Goal: Task Accomplishment & Management: Use online tool/utility

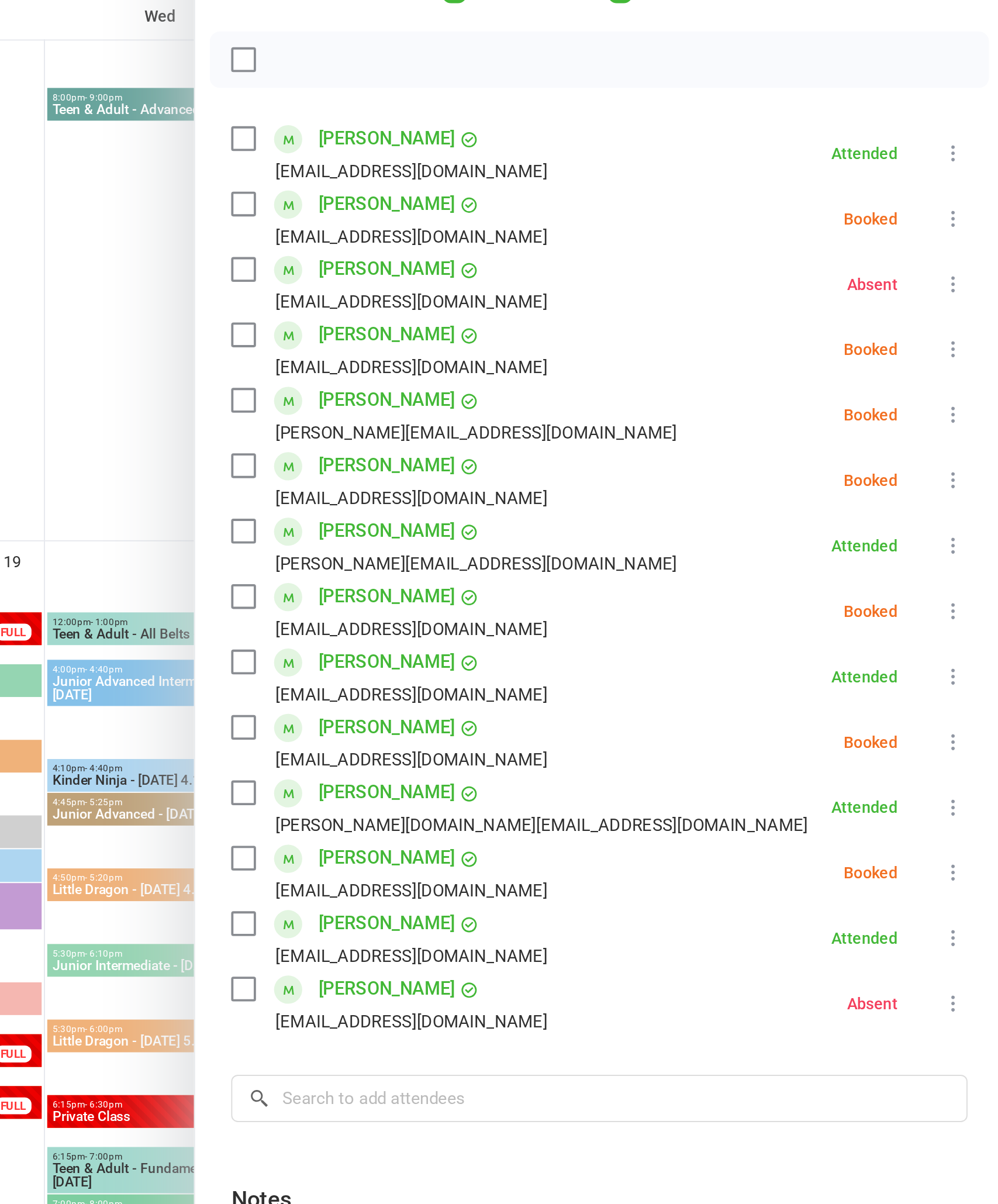
click at [966, 262] on icon at bounding box center [972, 268] width 12 height 12
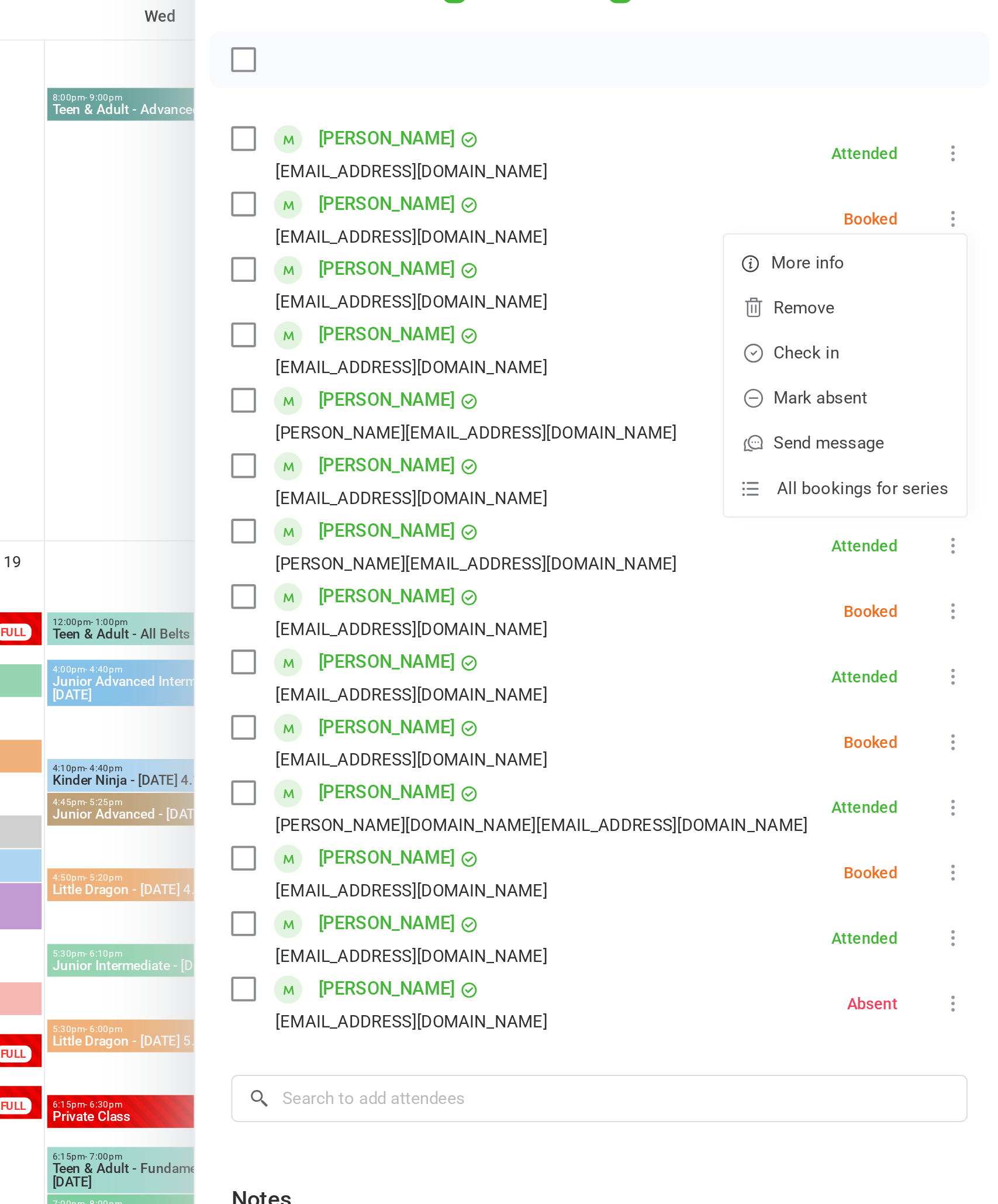
click at [853, 326] on link "Check in" at bounding box center [916, 338] width 126 height 24
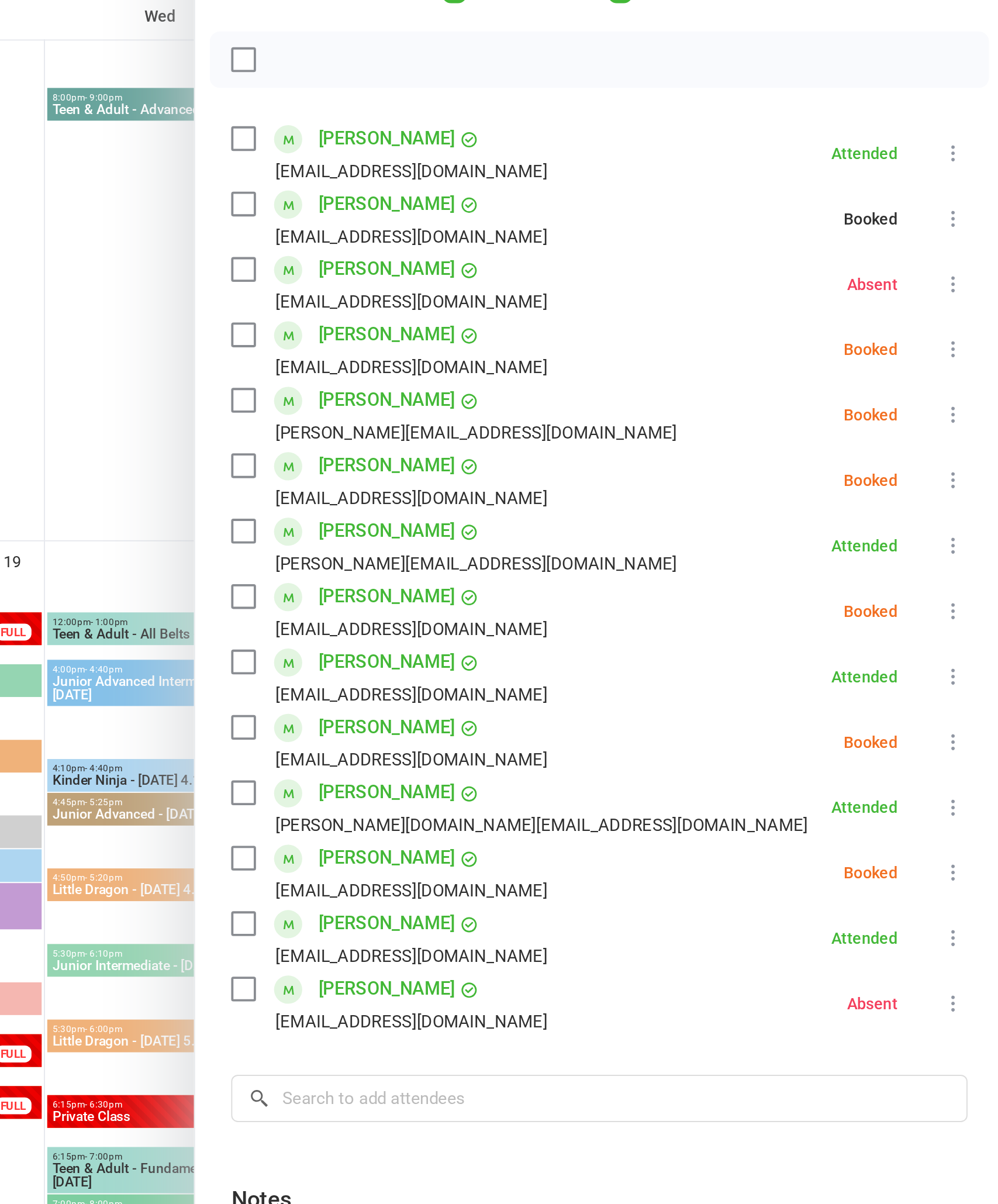
click at [966, 330] on icon at bounding box center [972, 336] width 12 height 12
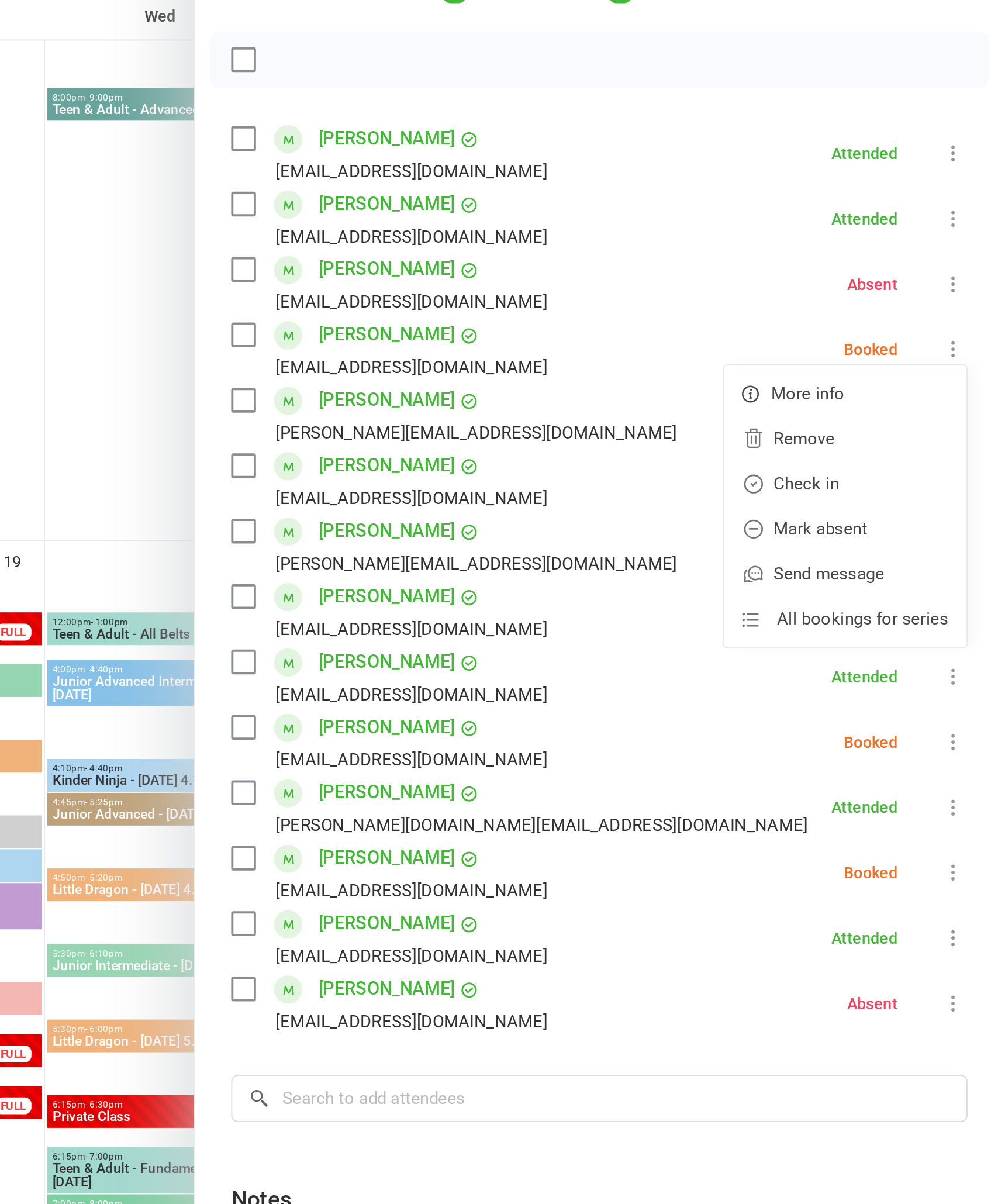
click at [853, 394] on link "Check in" at bounding box center [916, 406] width 126 height 24
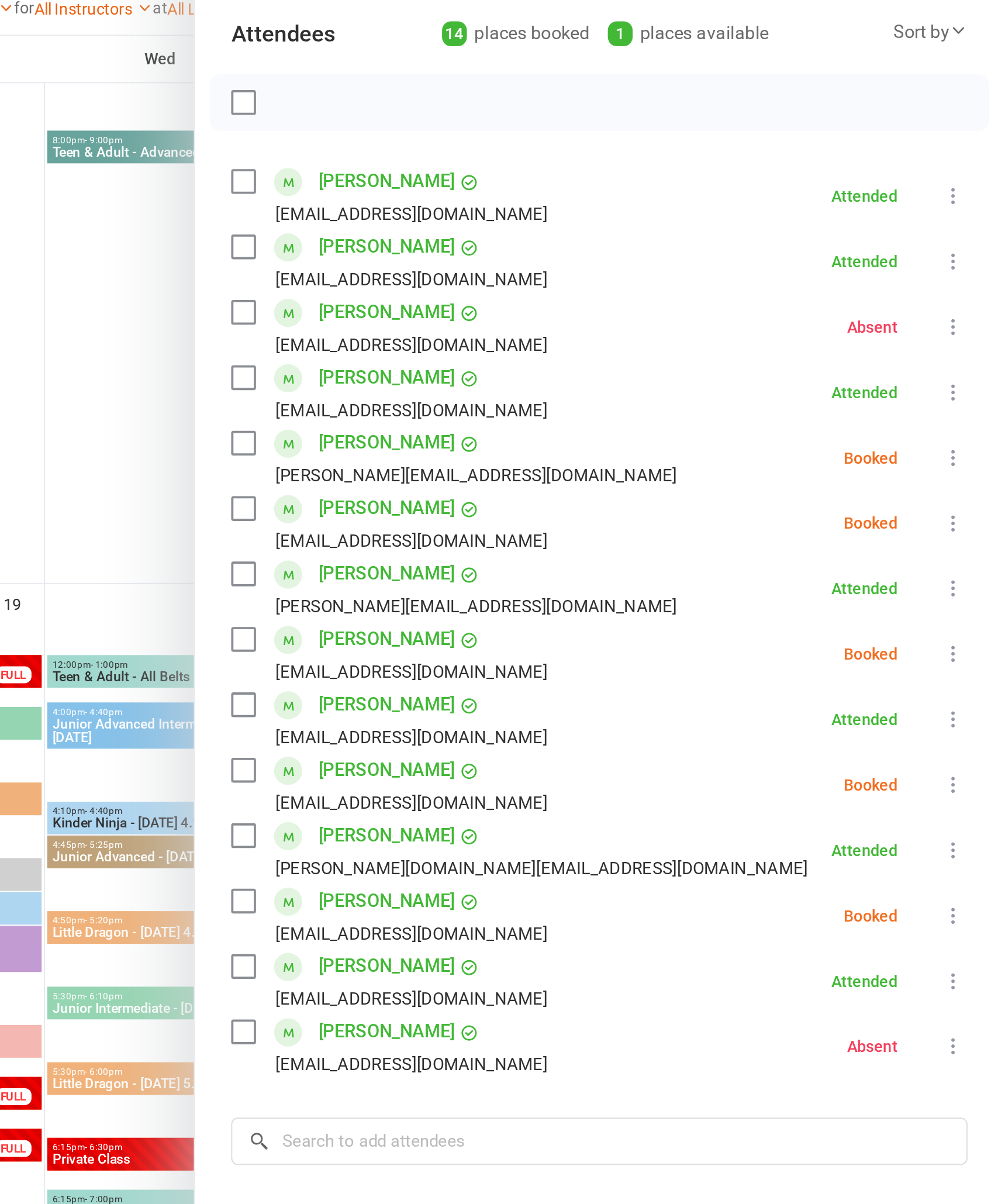
click at [966, 466] on icon at bounding box center [972, 471] width 12 height 12
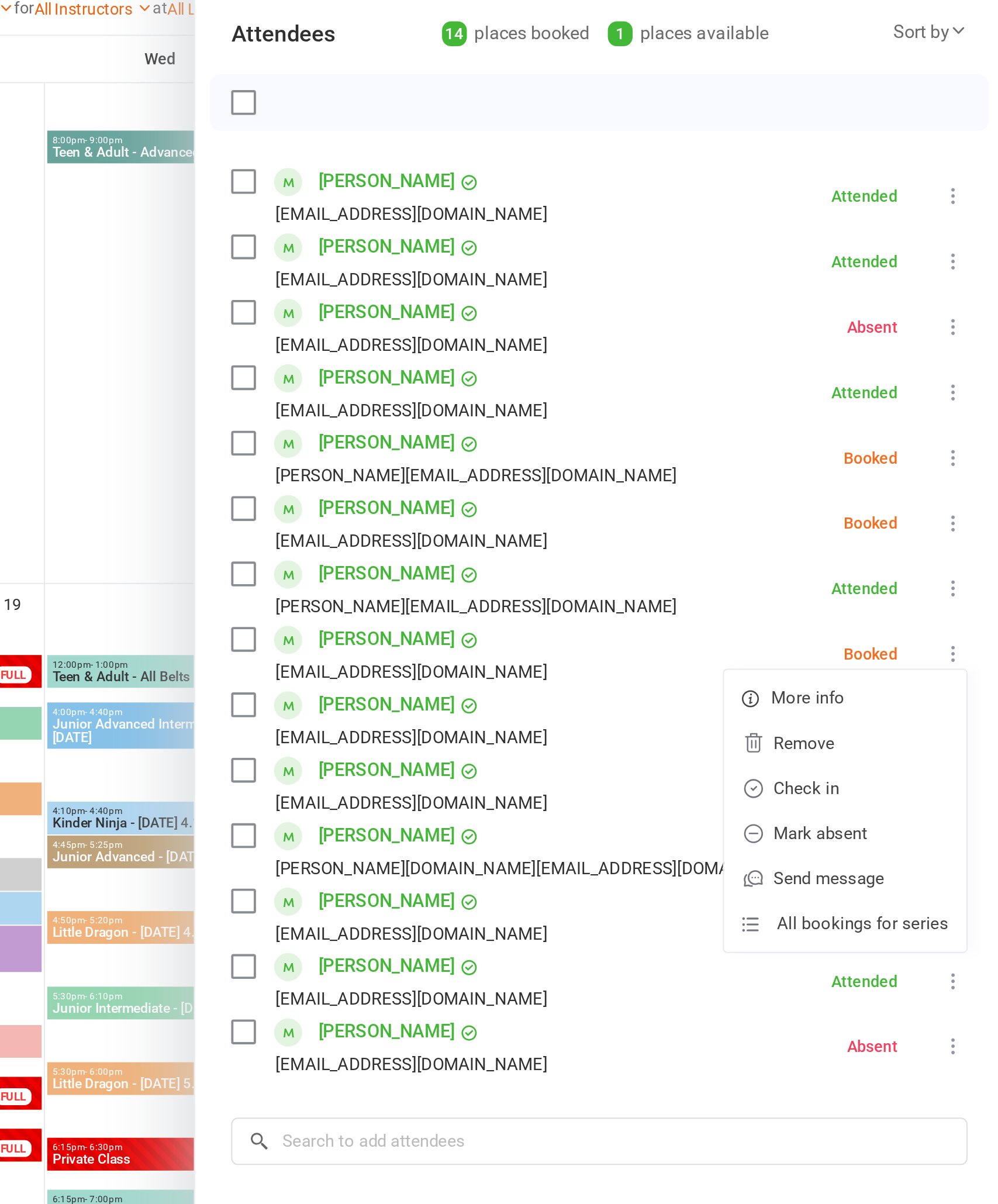
click at [853, 530] on link "Check in" at bounding box center [916, 542] width 126 height 24
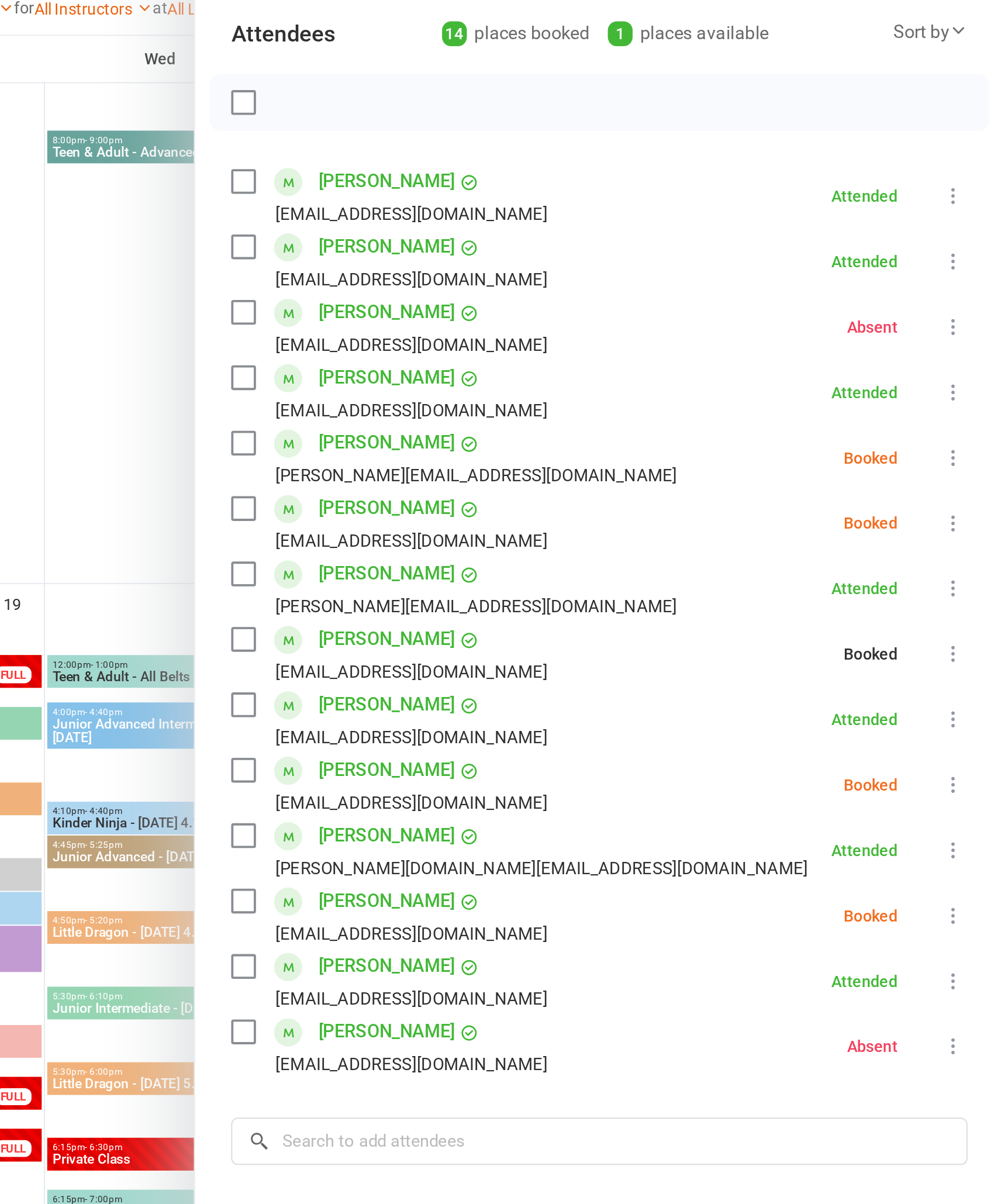
click at [966, 533] on icon at bounding box center [972, 539] width 12 height 12
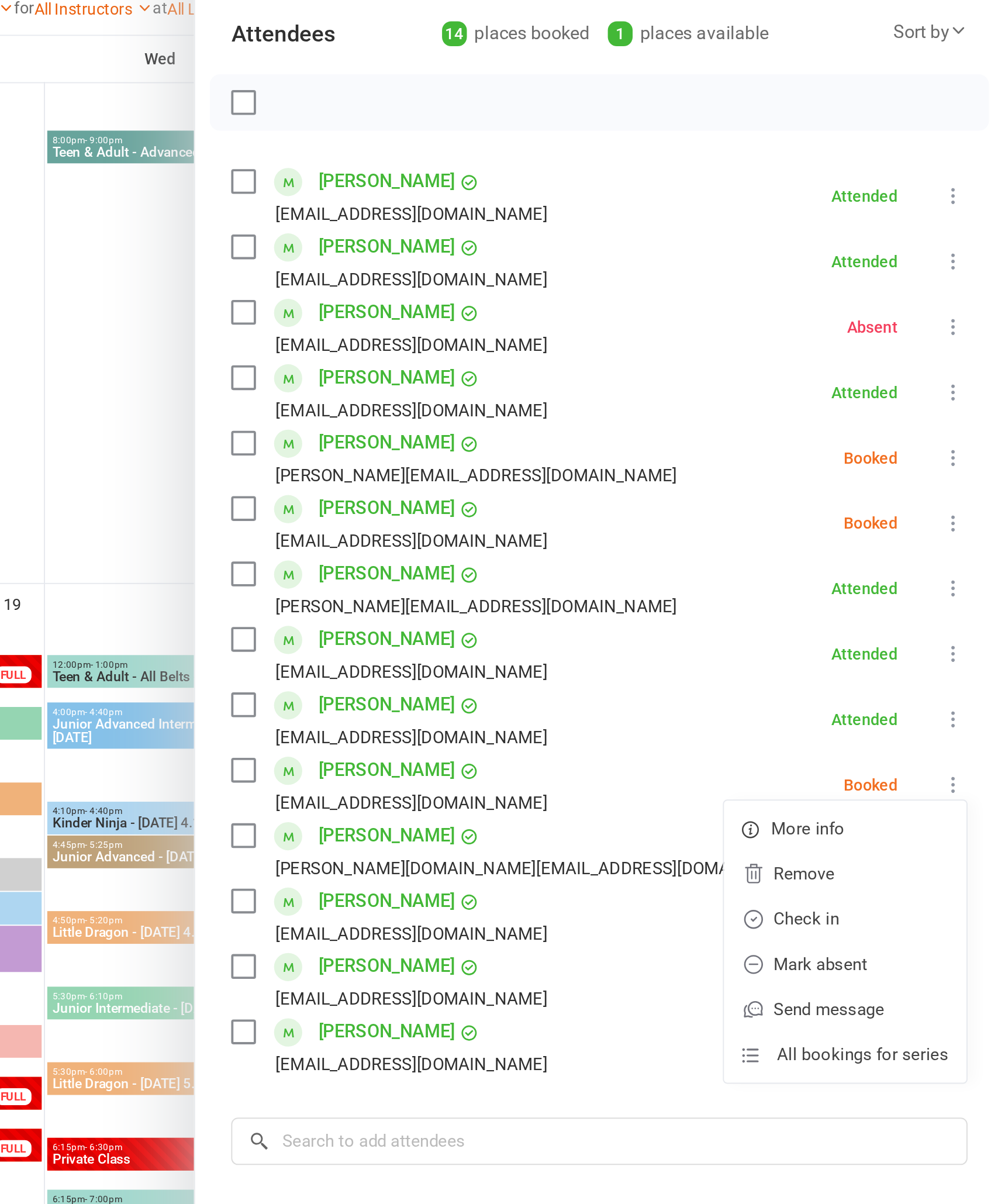
click at [853, 597] on link "Check in" at bounding box center [916, 609] width 126 height 24
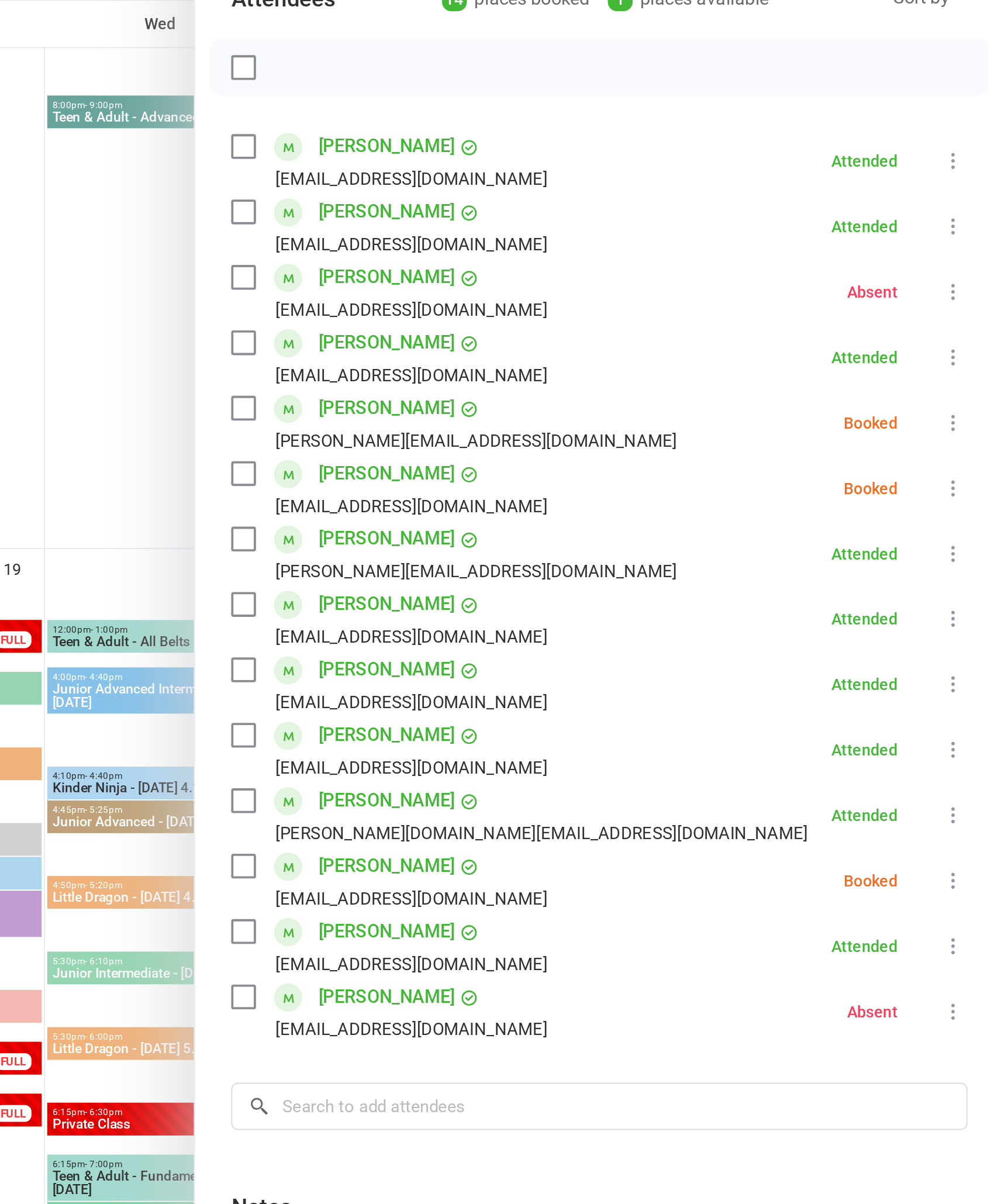
click at [966, 398] on icon at bounding box center [972, 404] width 12 height 12
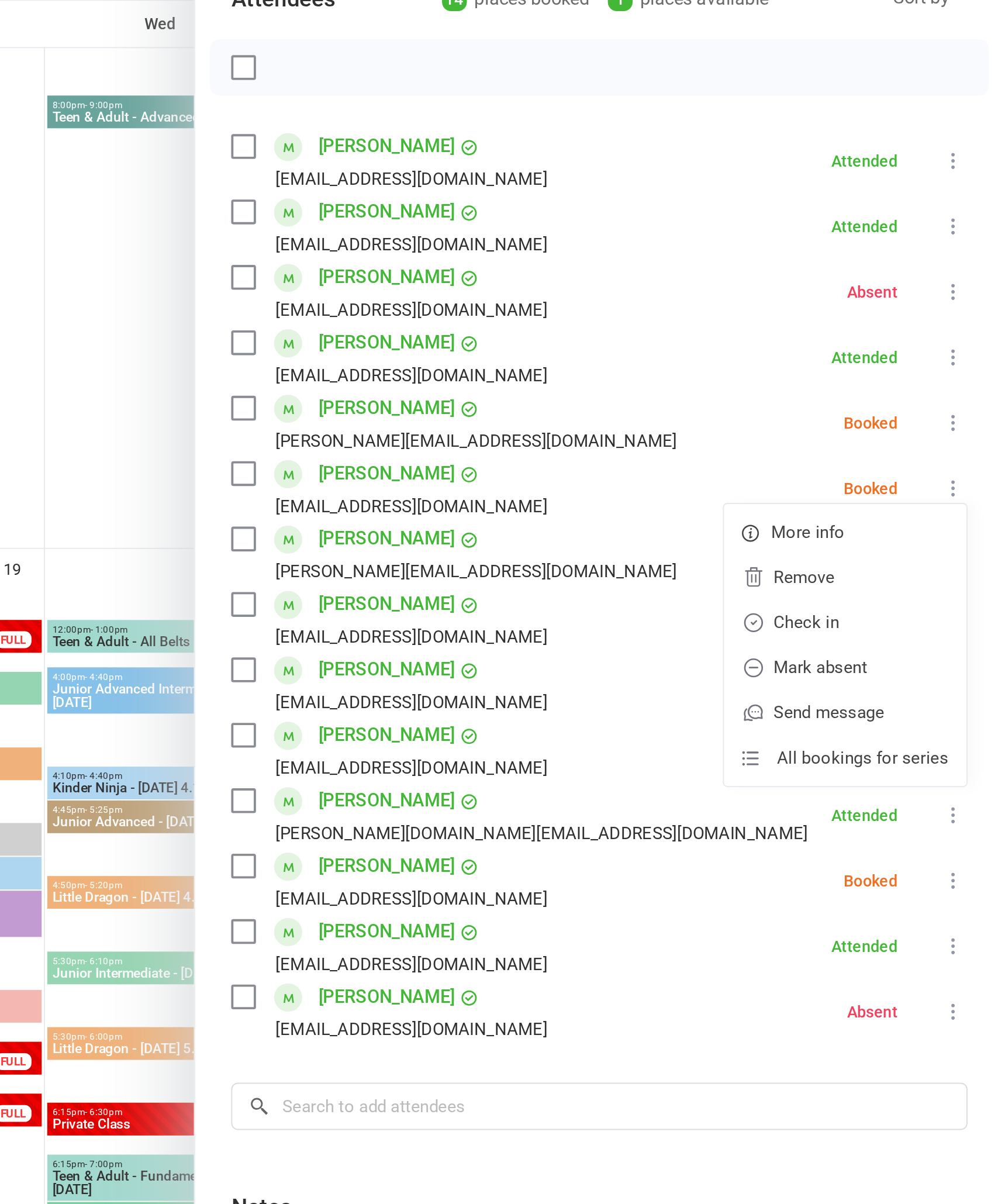
click at [853, 462] on link "Check in" at bounding box center [916, 474] width 126 height 24
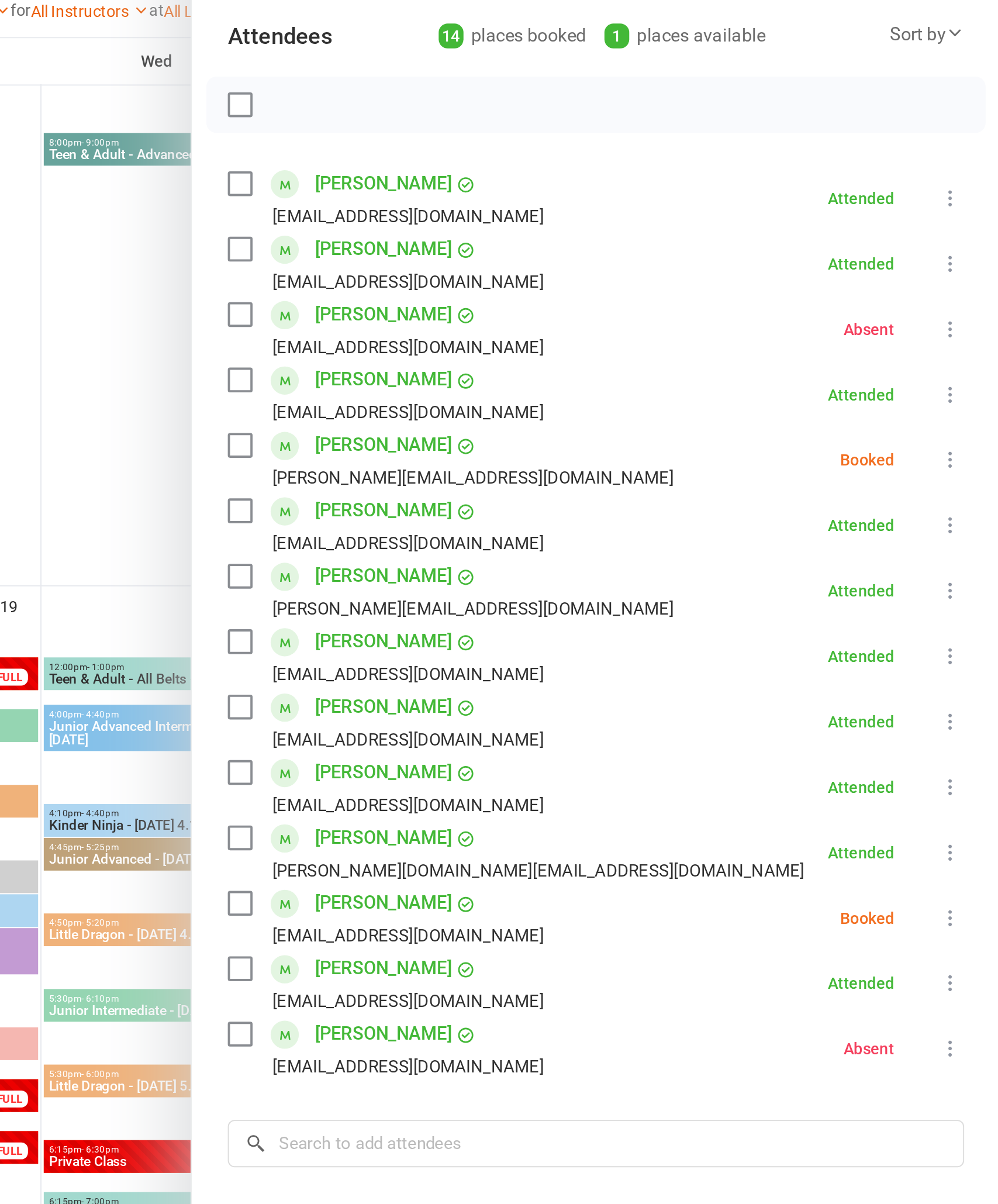
click at [965, 600] on button at bounding box center [972, 607] width 14 height 14
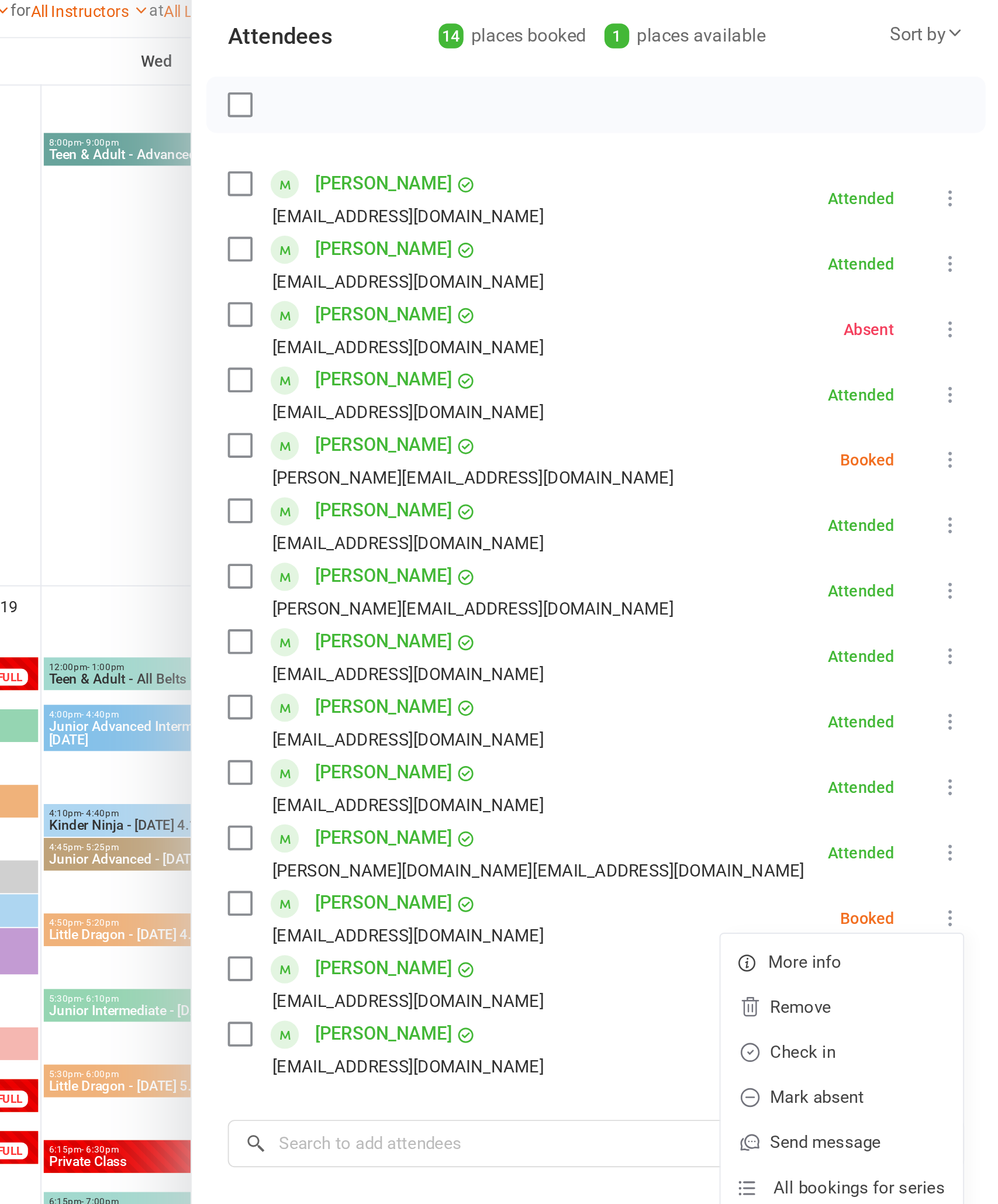
click at [853, 689] on link "Mark absent" at bounding box center [916, 700] width 126 height 24
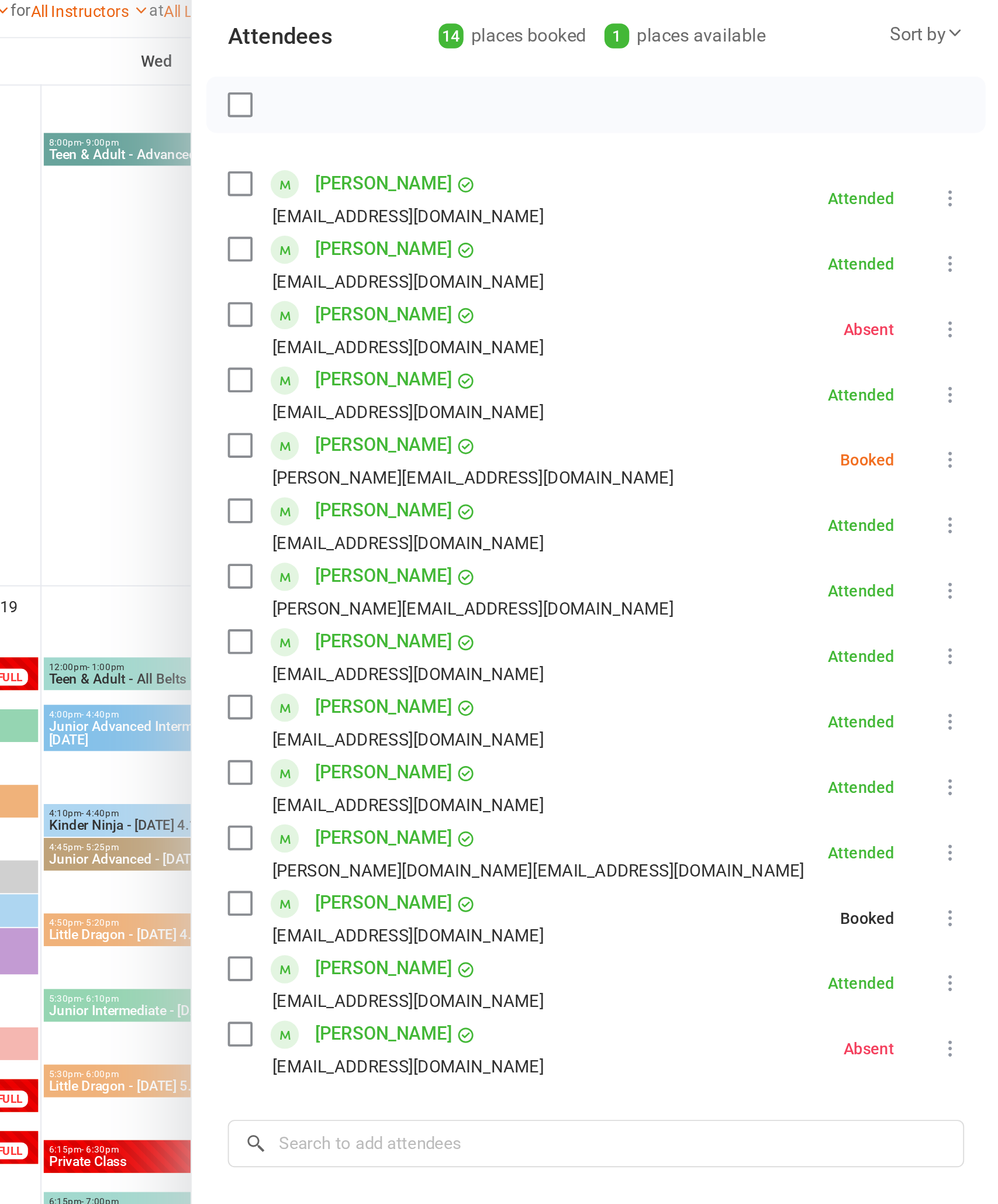
click at [966, 364] on icon at bounding box center [972, 370] width 12 height 12
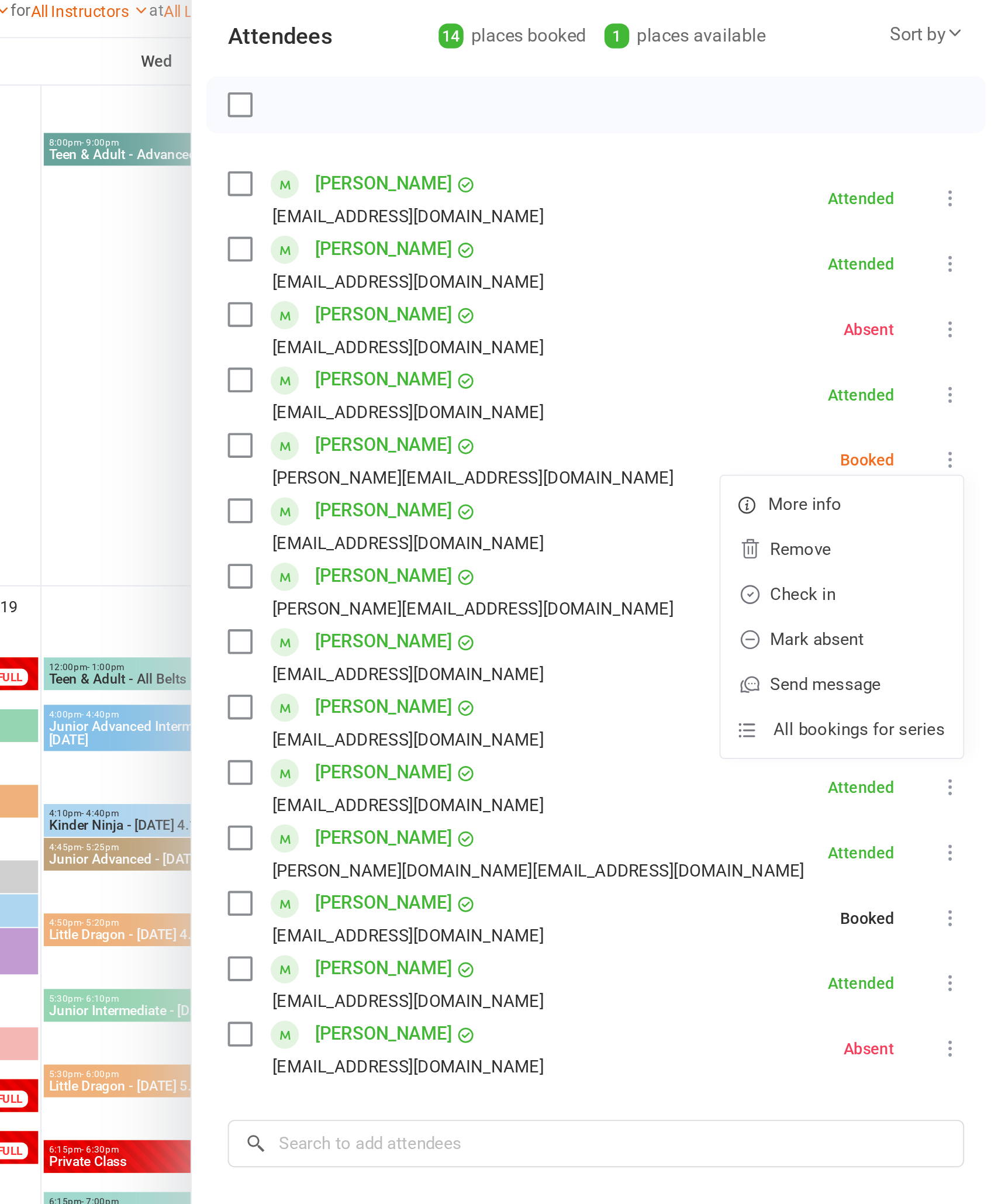
click at [853, 452] on link "Mark absent" at bounding box center [916, 463] width 126 height 24
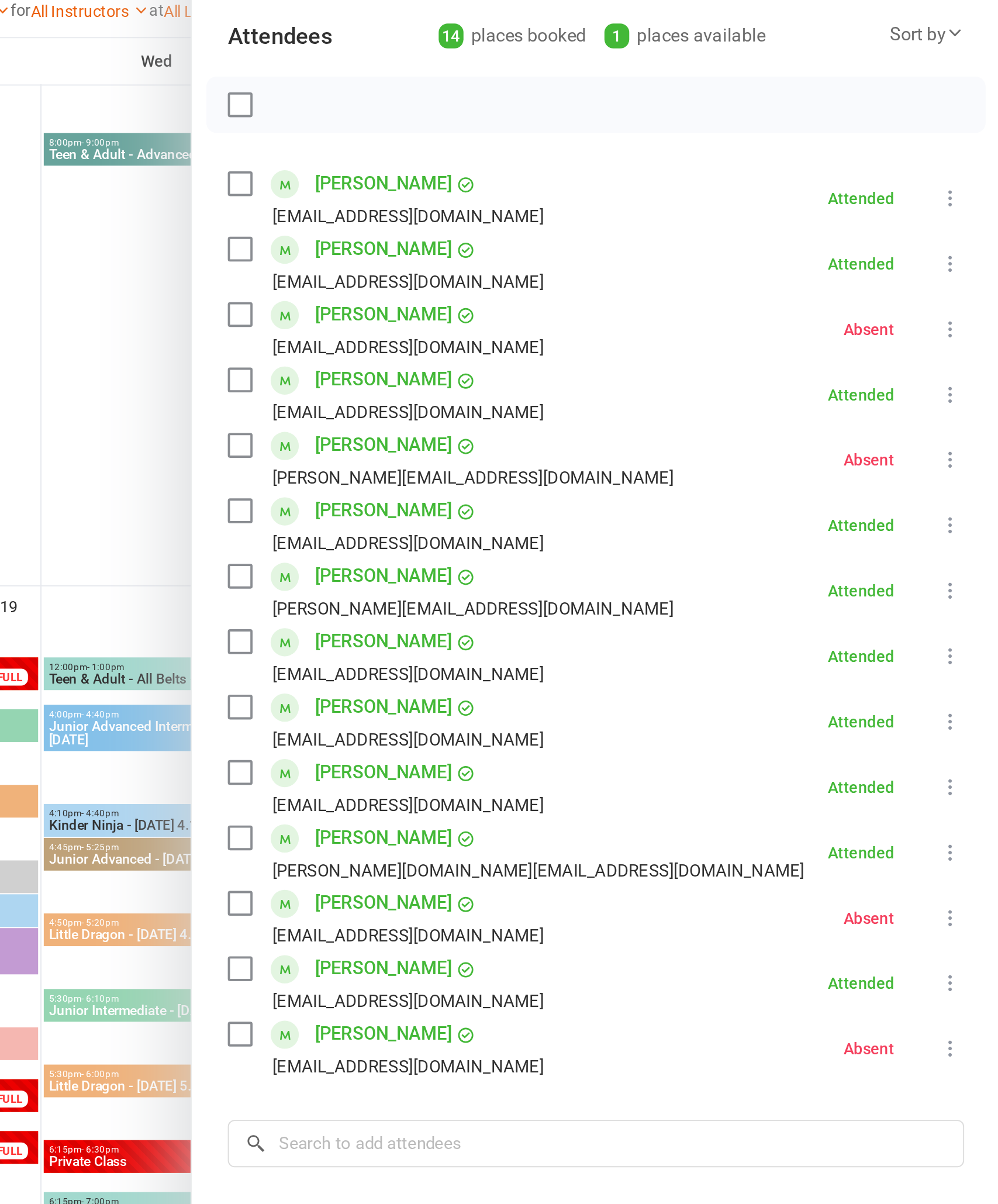
click at [124, 378] on div at bounding box center [561, 602] width 874 height 1204
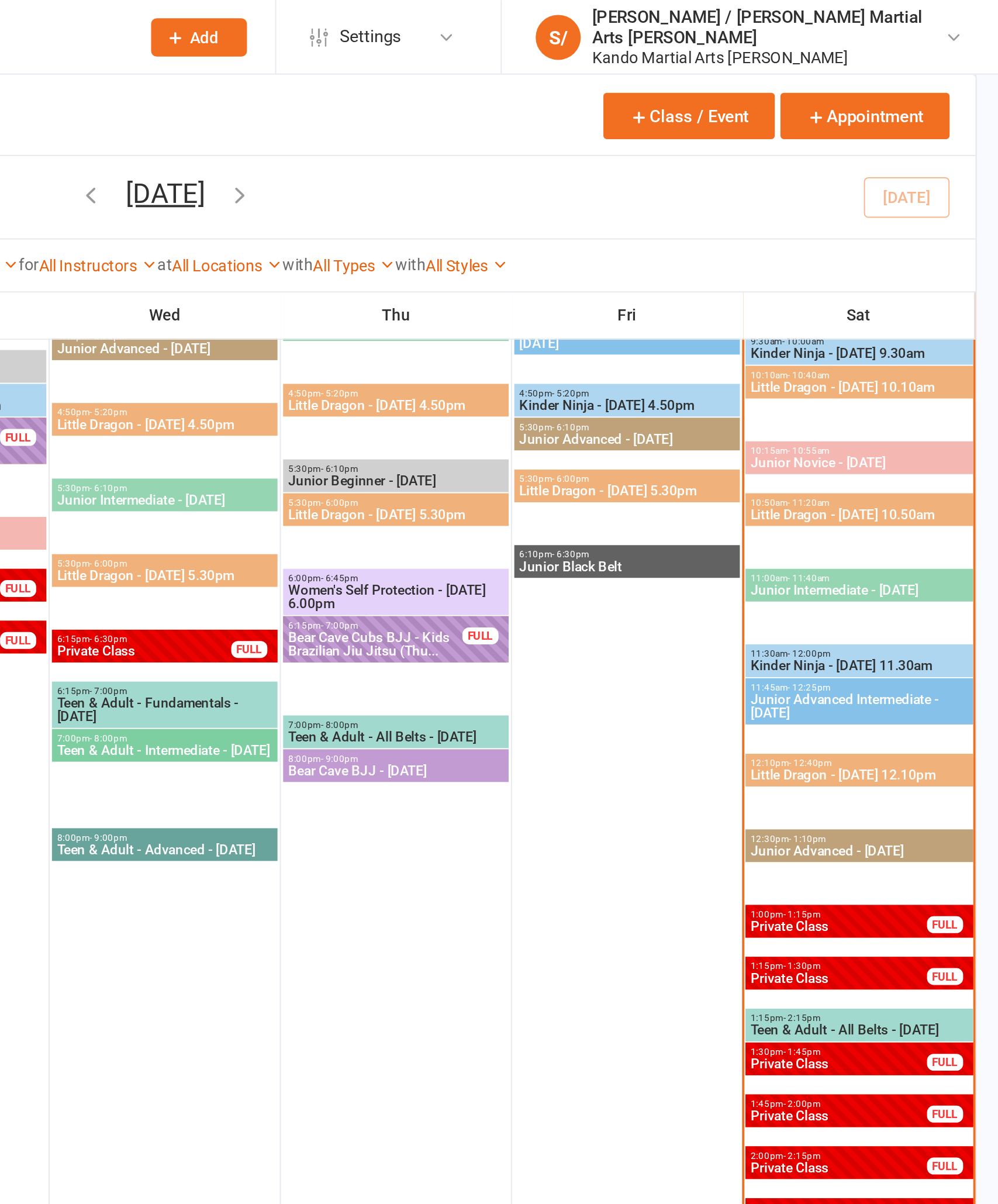
scroll to position [1366, 0]
click at [864, 205] on span "Little Dragon - [DATE] 10.10am" at bounding box center [920, 201] width 114 height 7
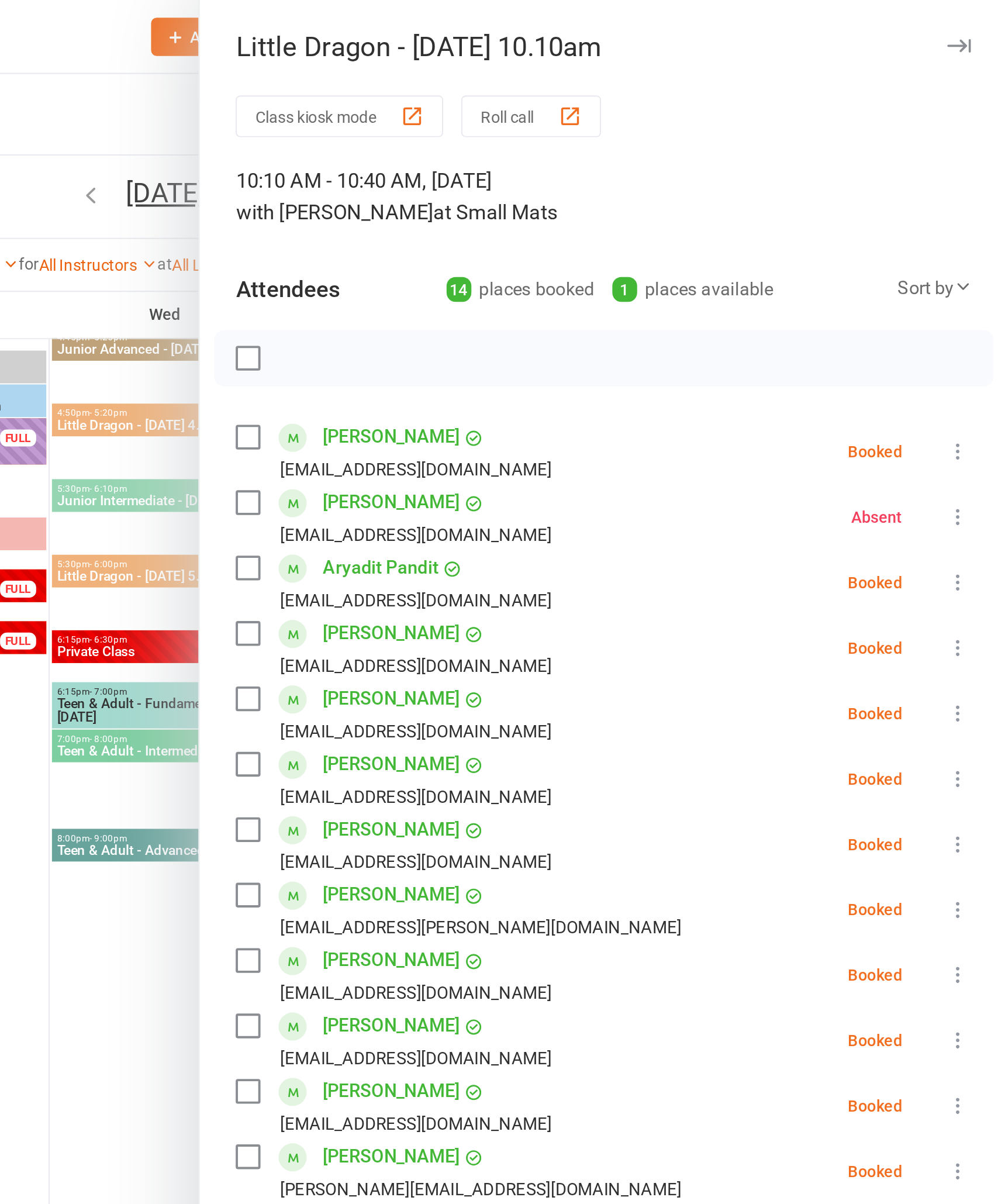
click at [124, 559] on div at bounding box center [561, 602] width 874 height 1204
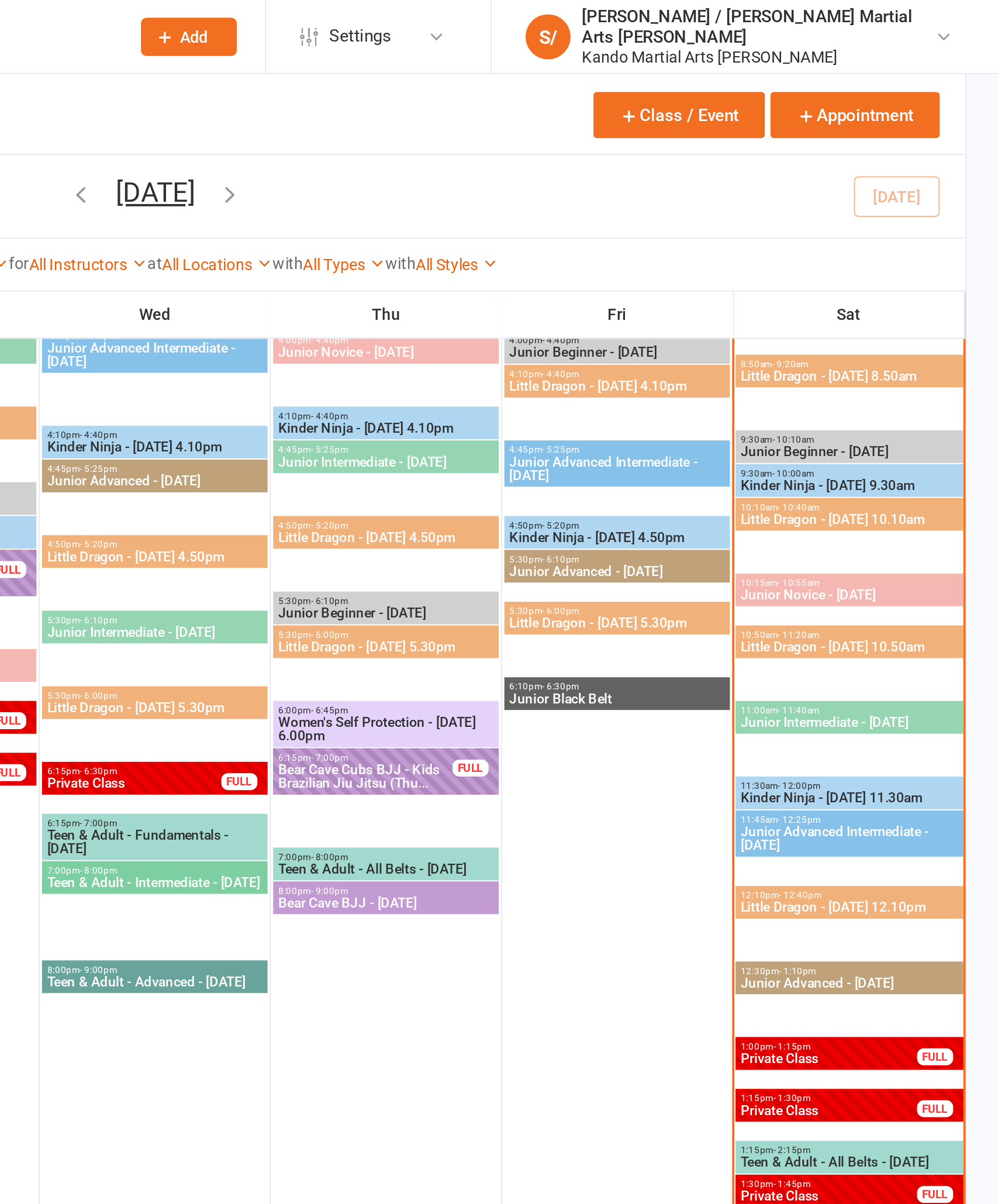
scroll to position [1296, 0]
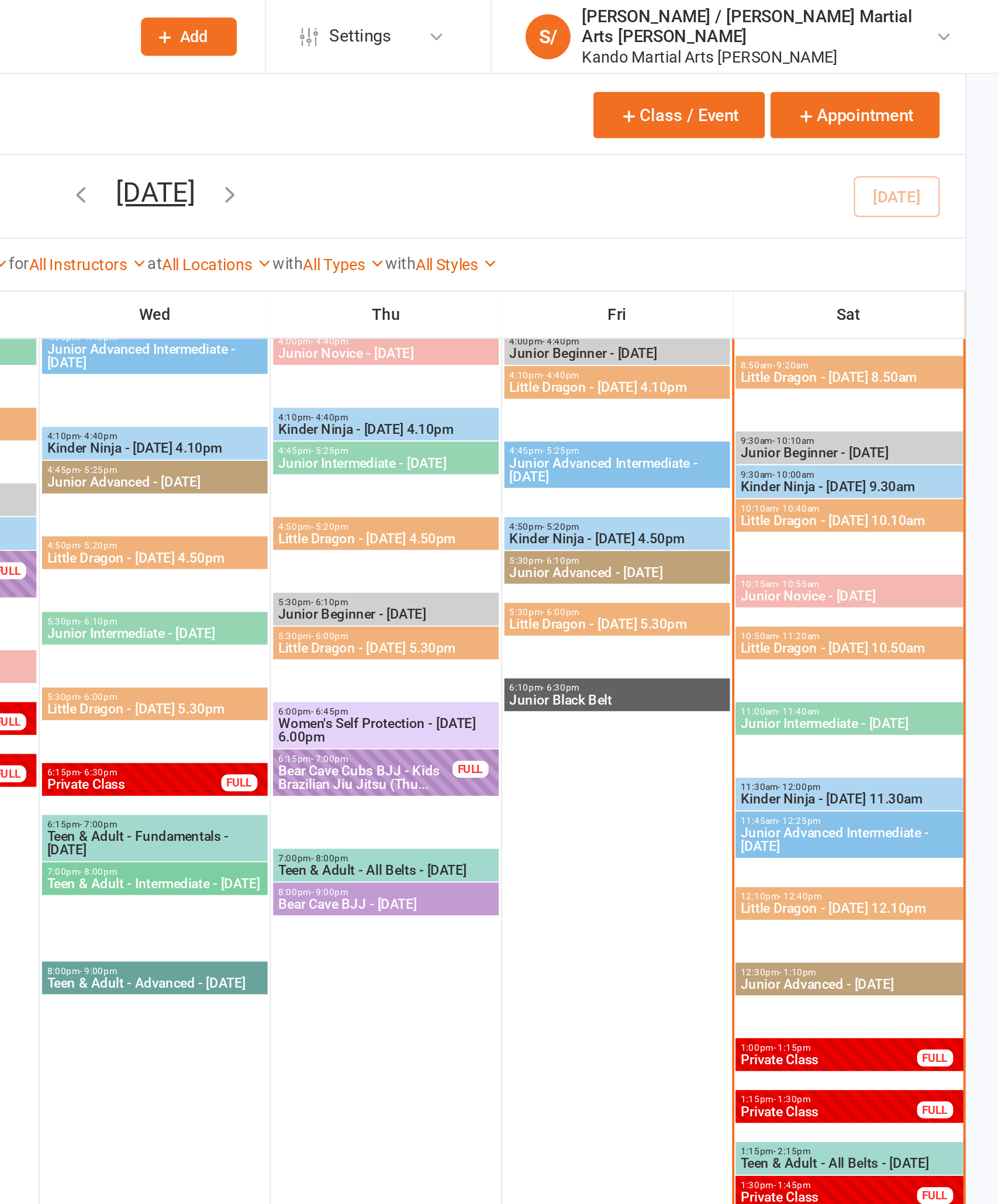
click at [864, 249] on span "Kinder Ninja - [DATE] 9.30am" at bounding box center [920, 252] width 114 height 7
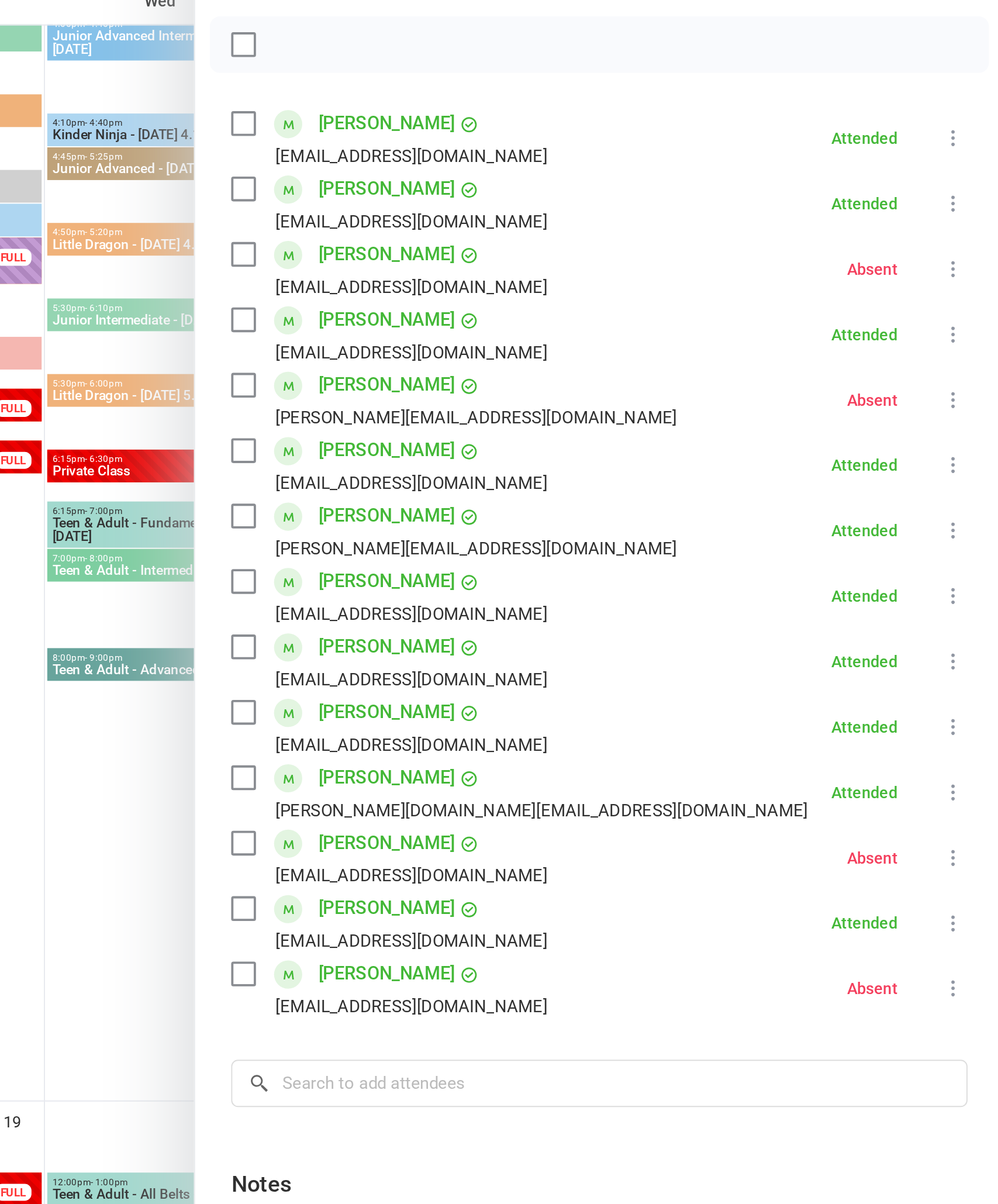
click at [124, 476] on div at bounding box center [561, 602] width 874 height 1204
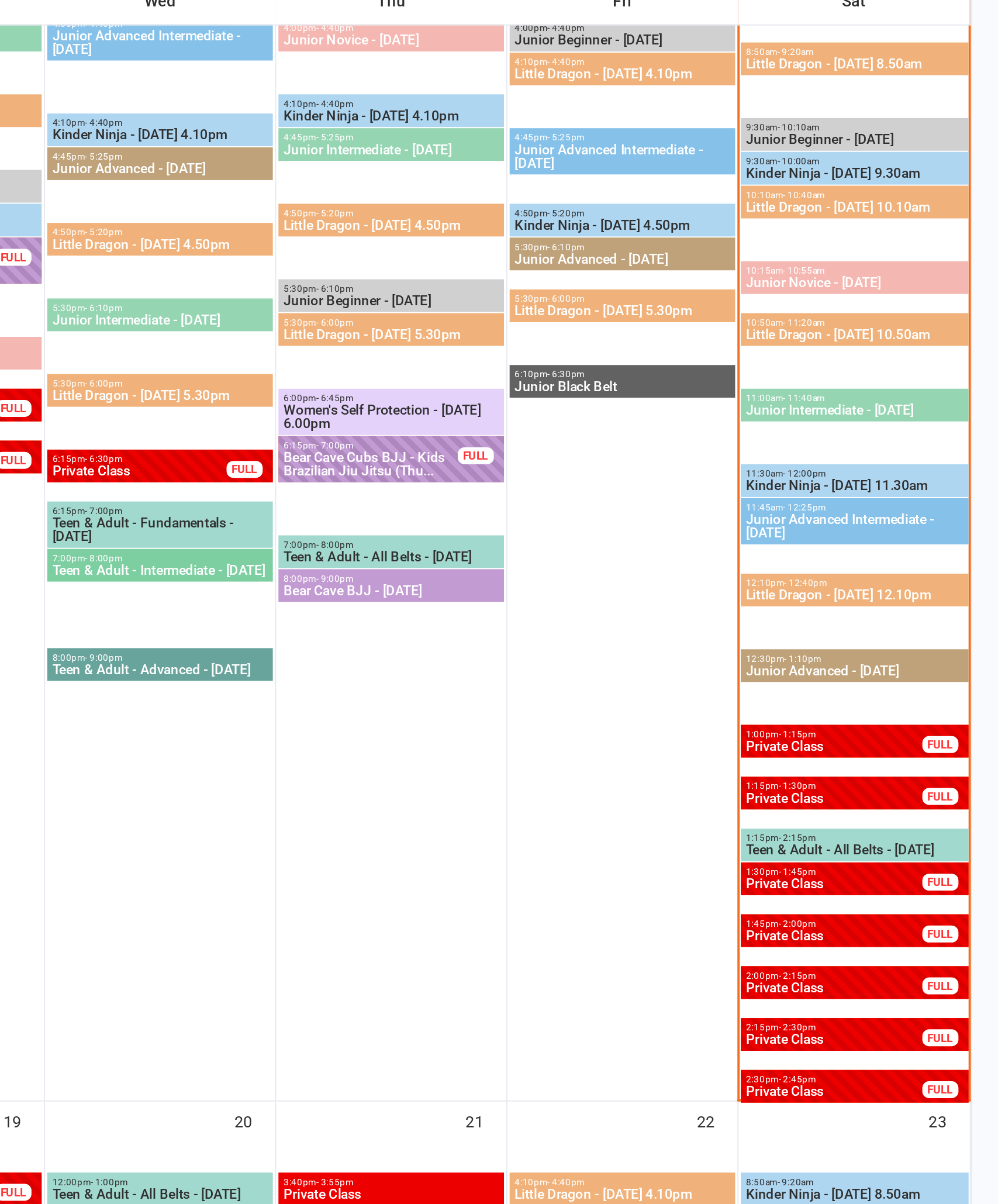
click at [864, 267] on span "Little Dragon - [DATE] 10.10am" at bounding box center [920, 270] width 114 height 7
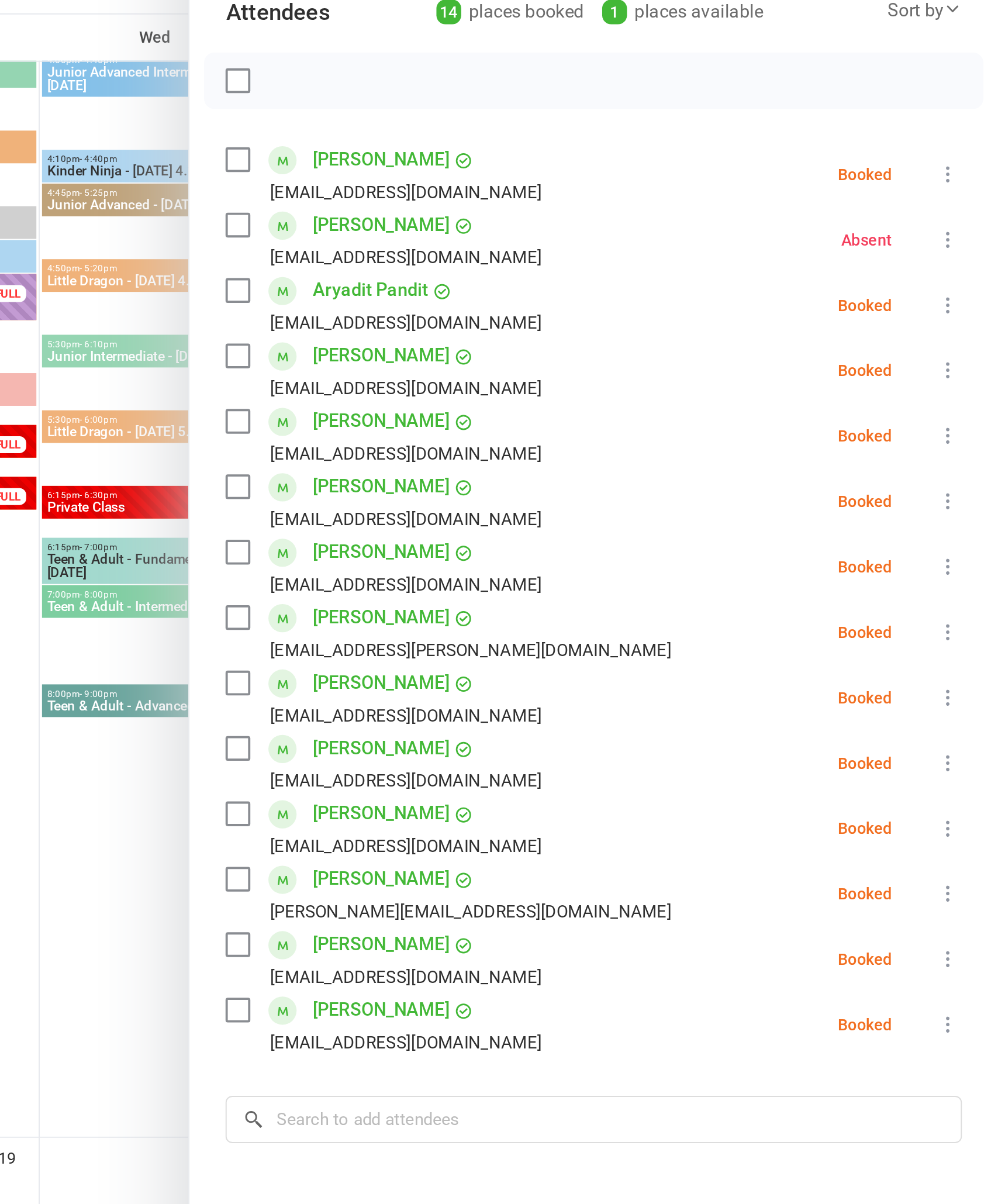
click at [966, 398] on icon at bounding box center [972, 404] width 12 height 12
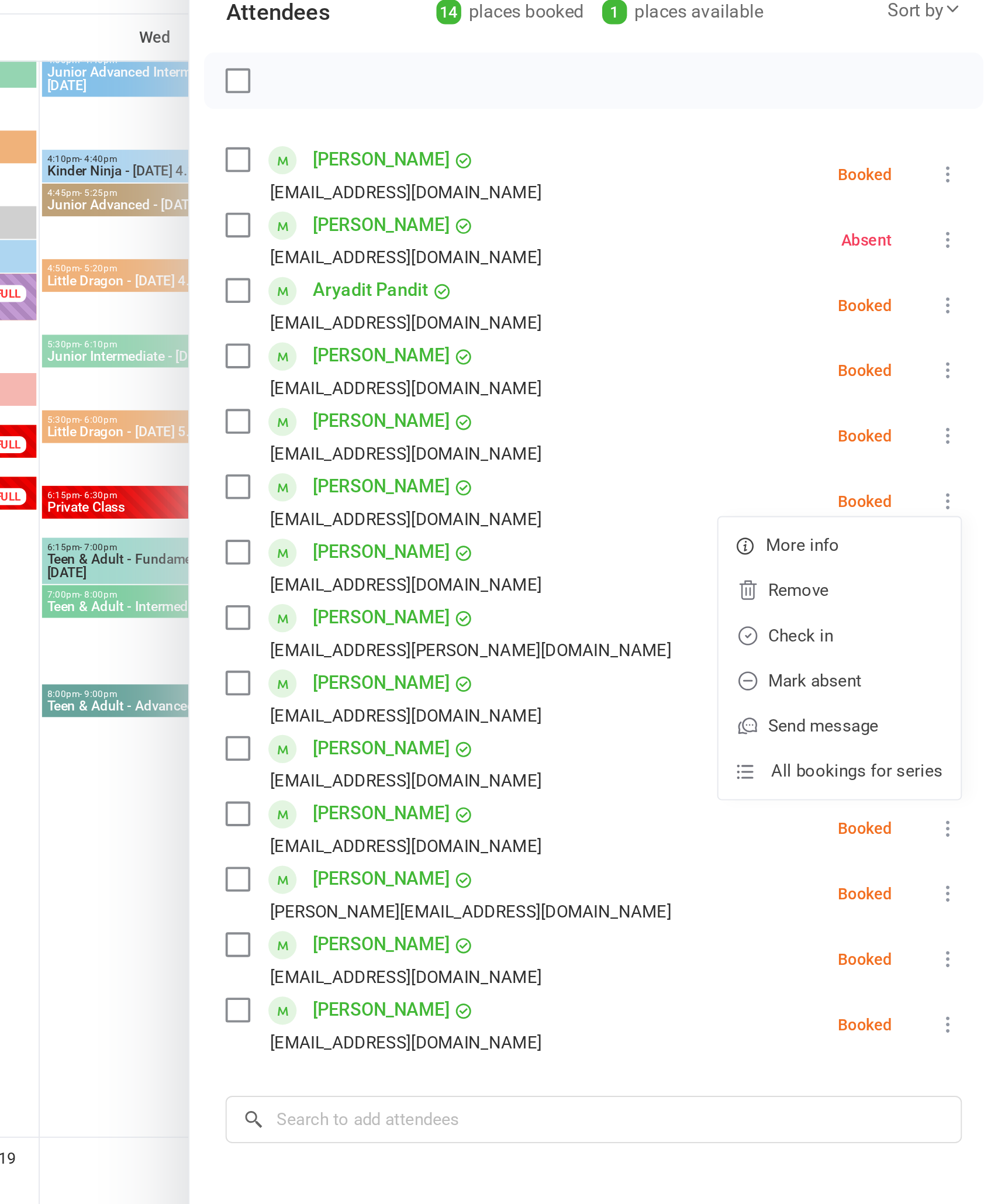
click at [853, 462] on link "Check in" at bounding box center [916, 474] width 126 height 24
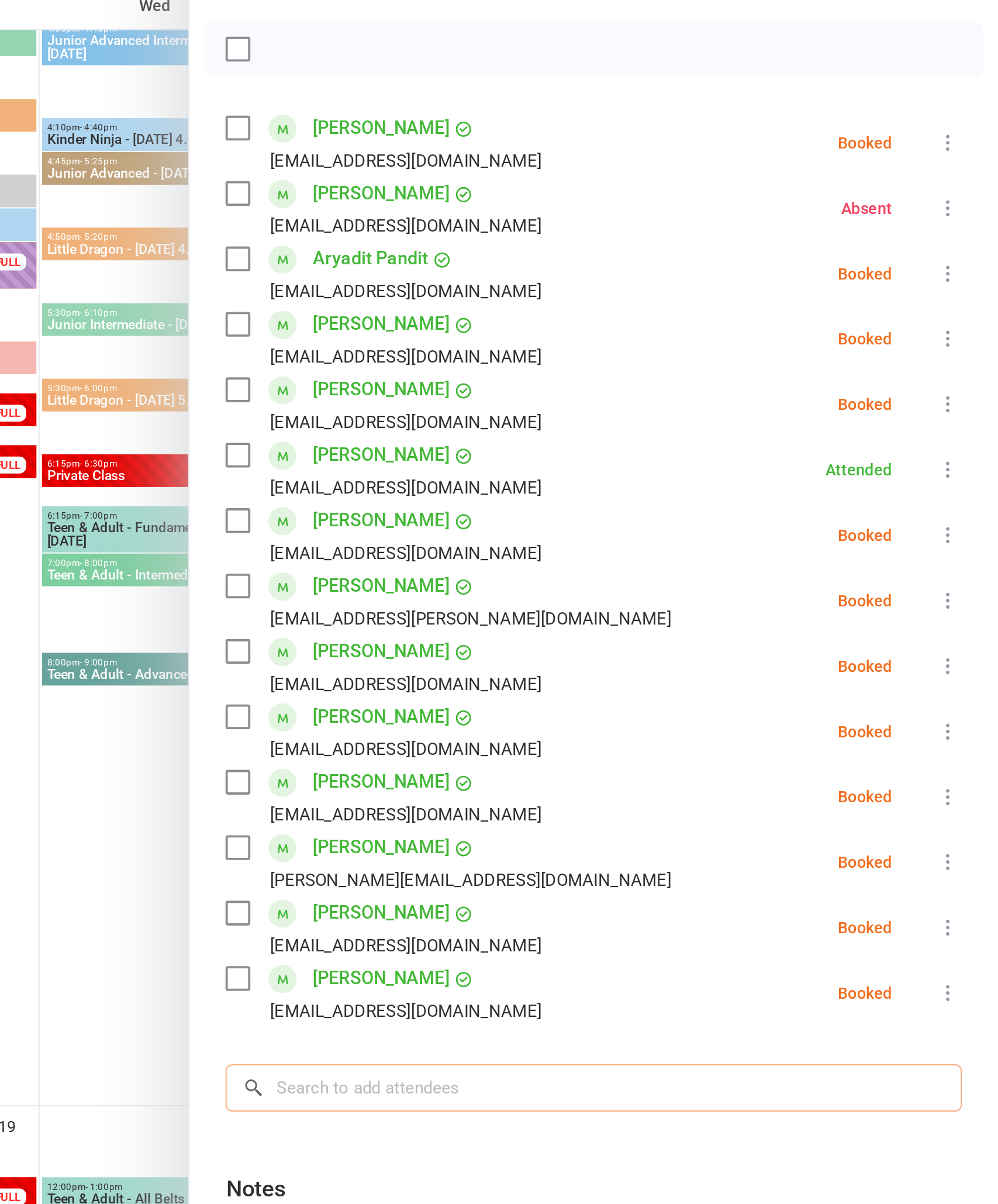
click at [597, 712] on input "search" at bounding box center [788, 725] width 381 height 25
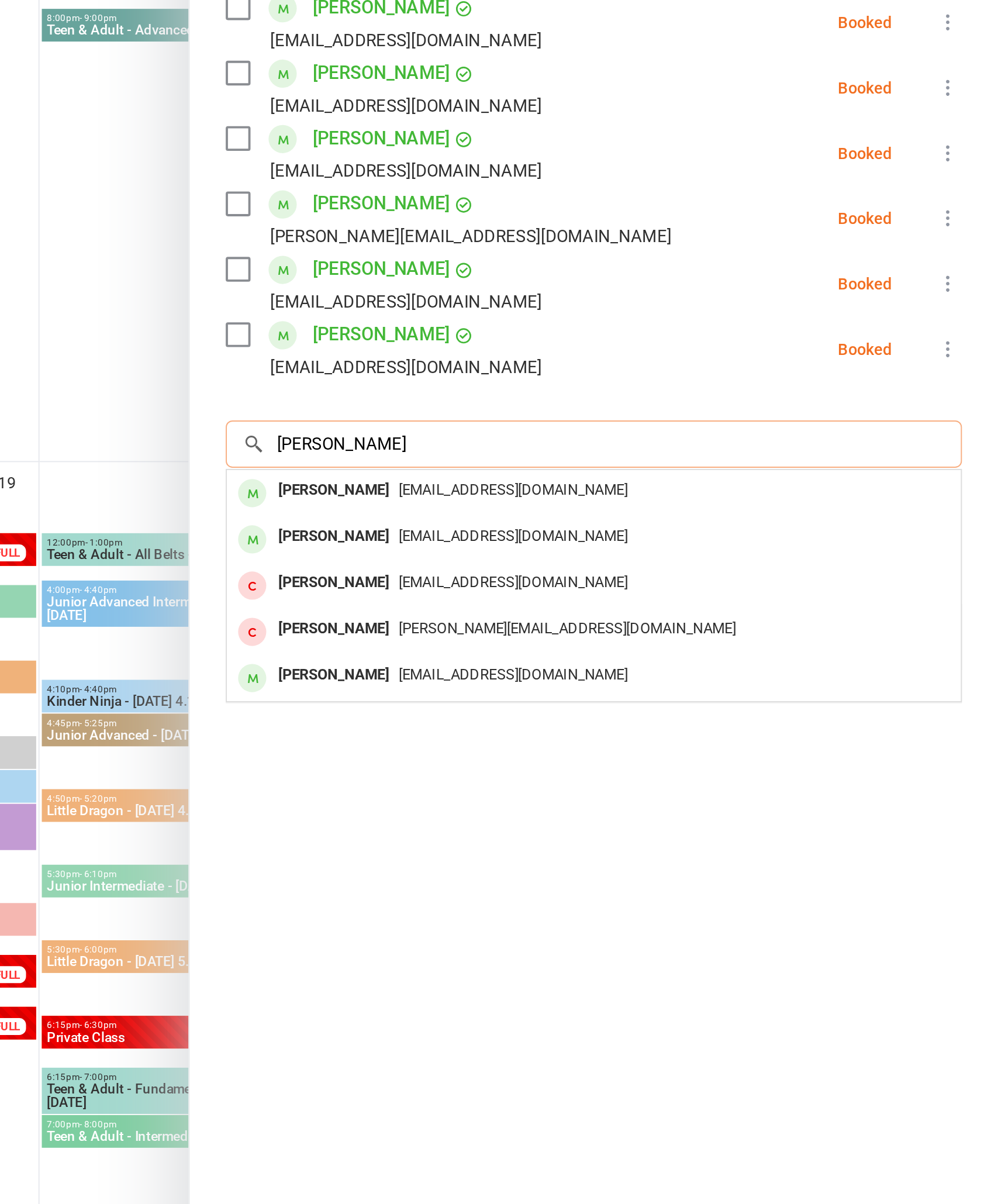
type input "[PERSON_NAME]"
click at [603, 740] on div "[EMAIL_ADDRESS][DOMAIN_NAME]" at bounding box center [788, 748] width 371 height 17
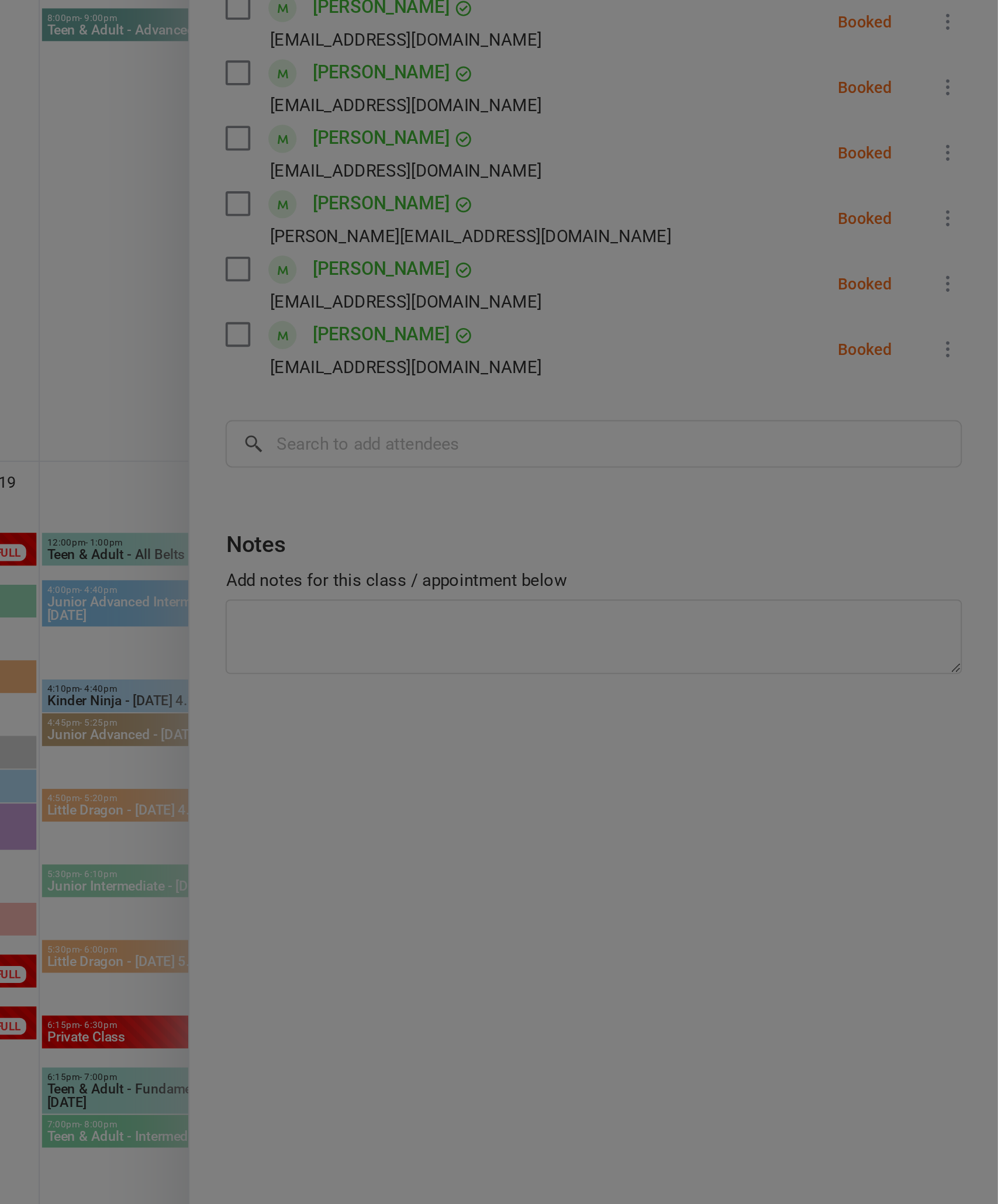
scroll to position [1357, 0]
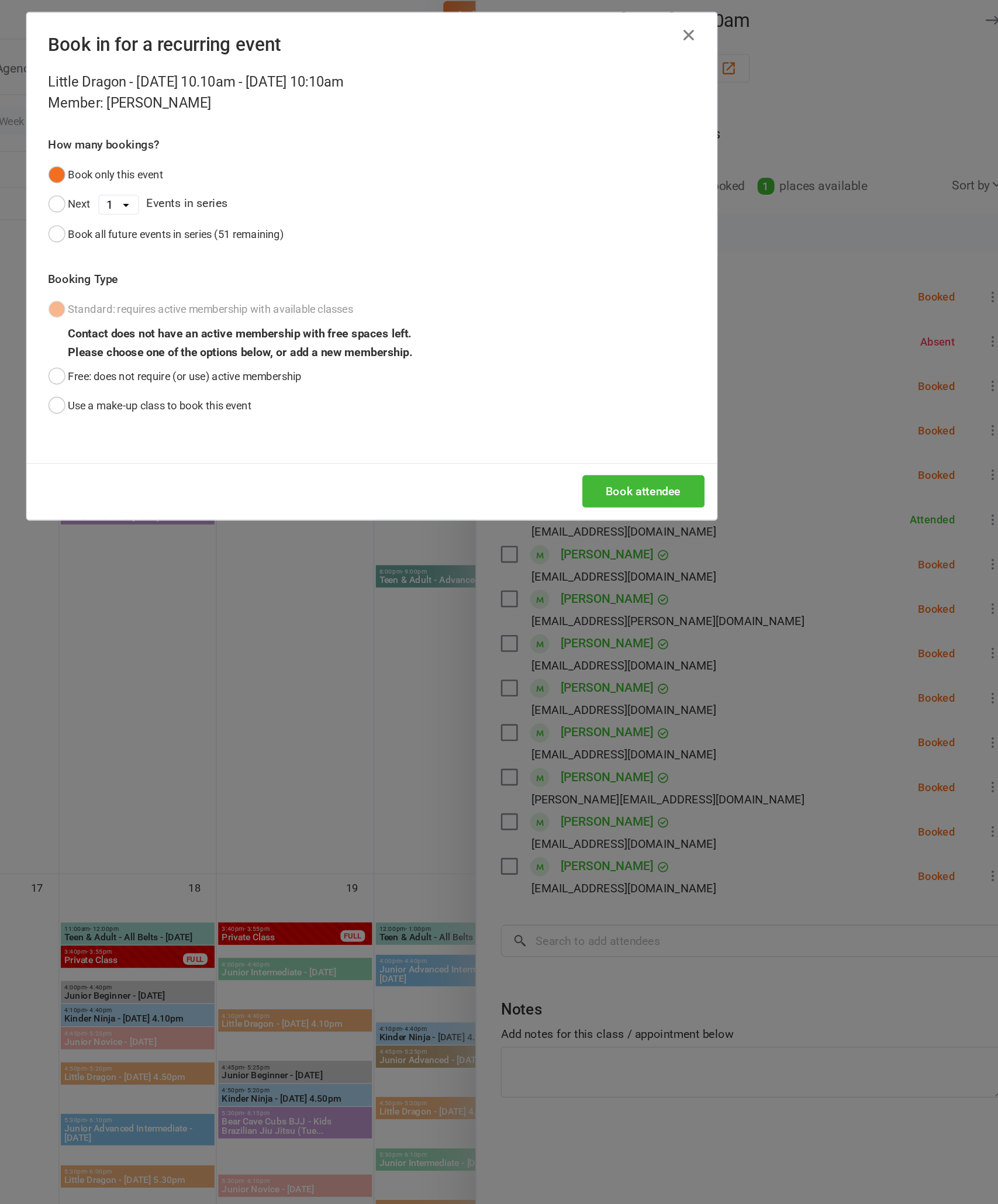
click at [253, 328] on button "Use a make-up class to book this event" at bounding box center [331, 317] width 155 height 22
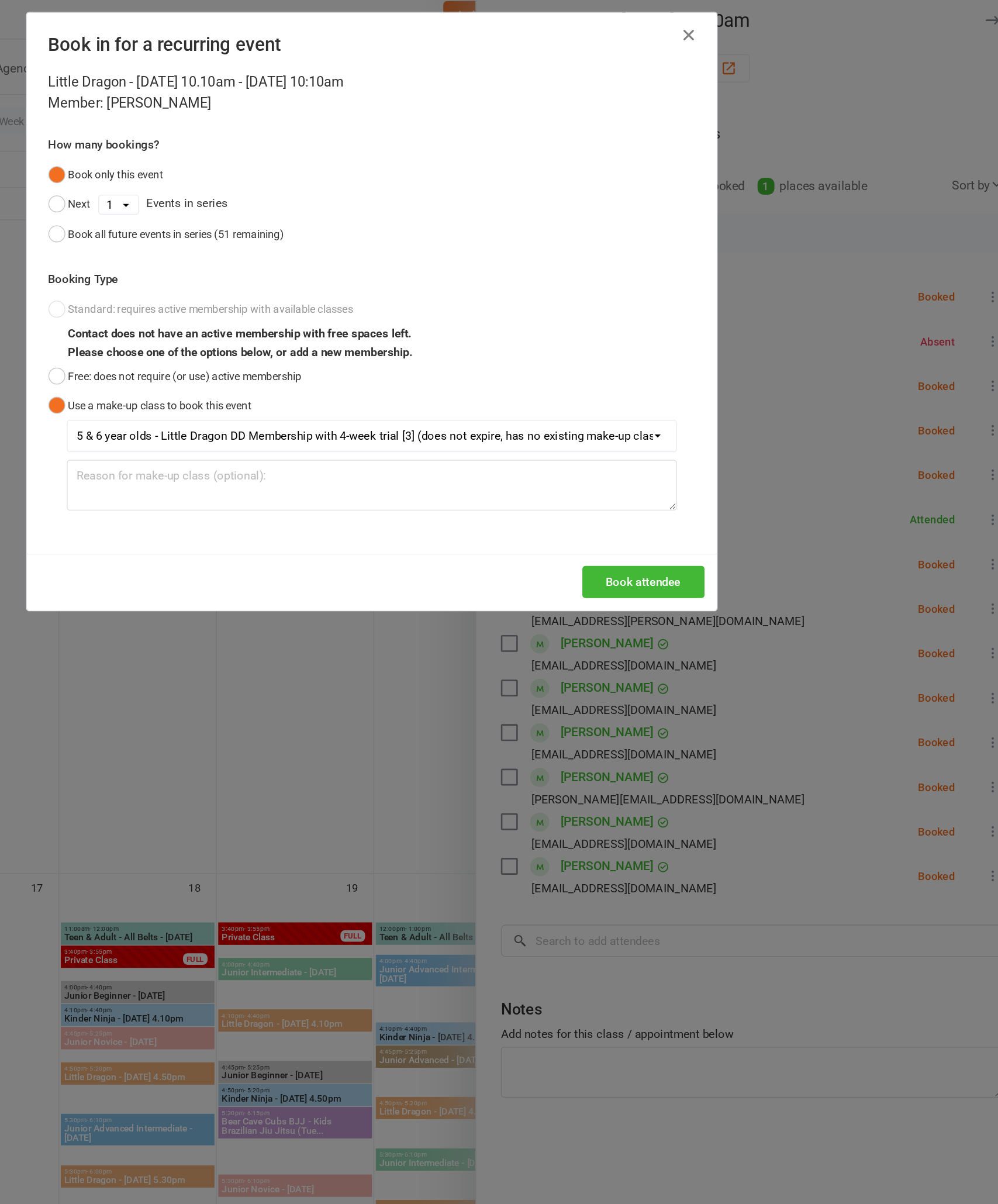
click at [659, 463] on button "Book attendee" at bounding box center [706, 452] width 93 height 25
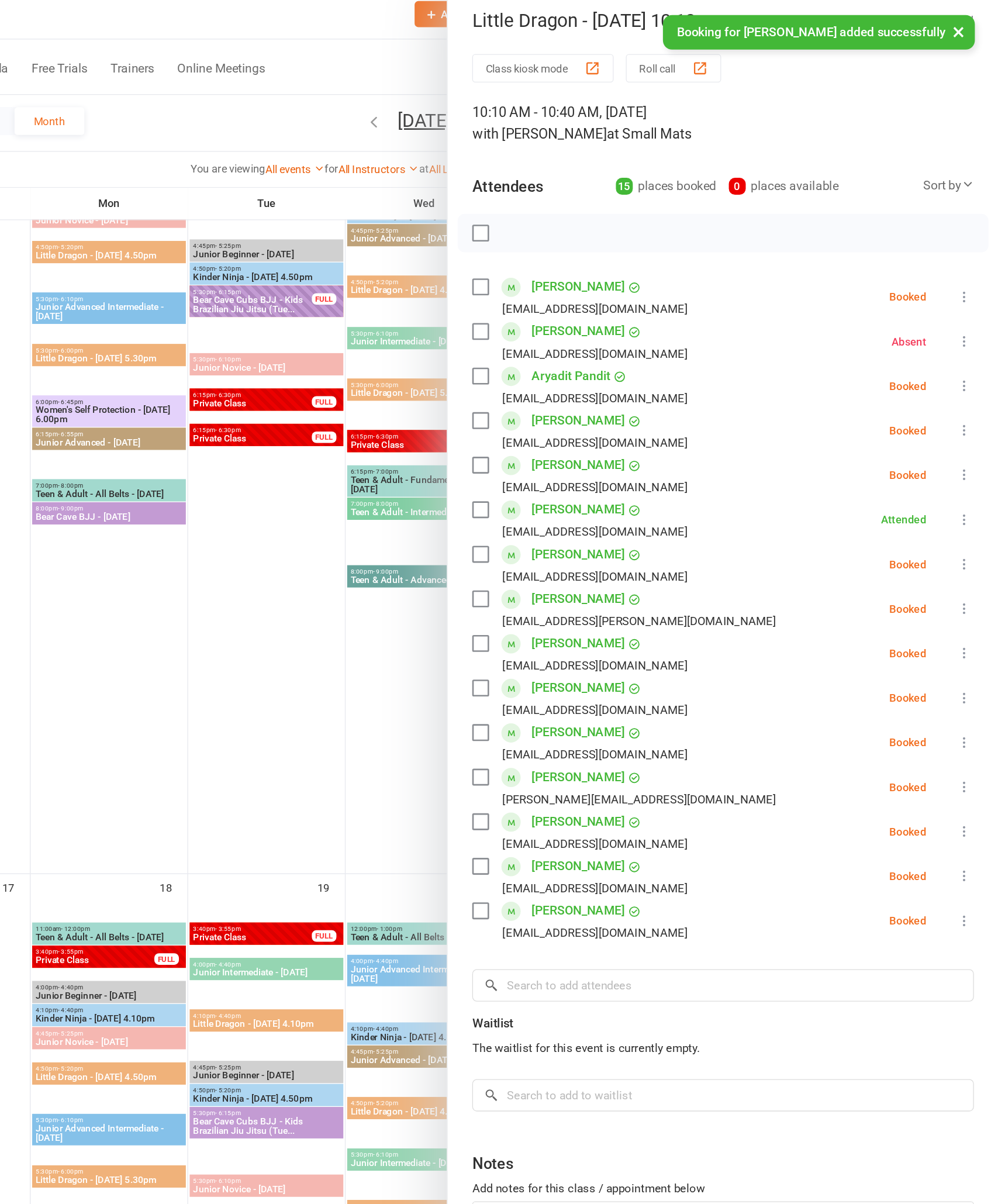
scroll to position [1357, 257]
click at [966, 703] on icon at bounding box center [972, 709] width 12 height 12
click at [853, 770] on link "Check in" at bounding box center [916, 779] width 126 height 24
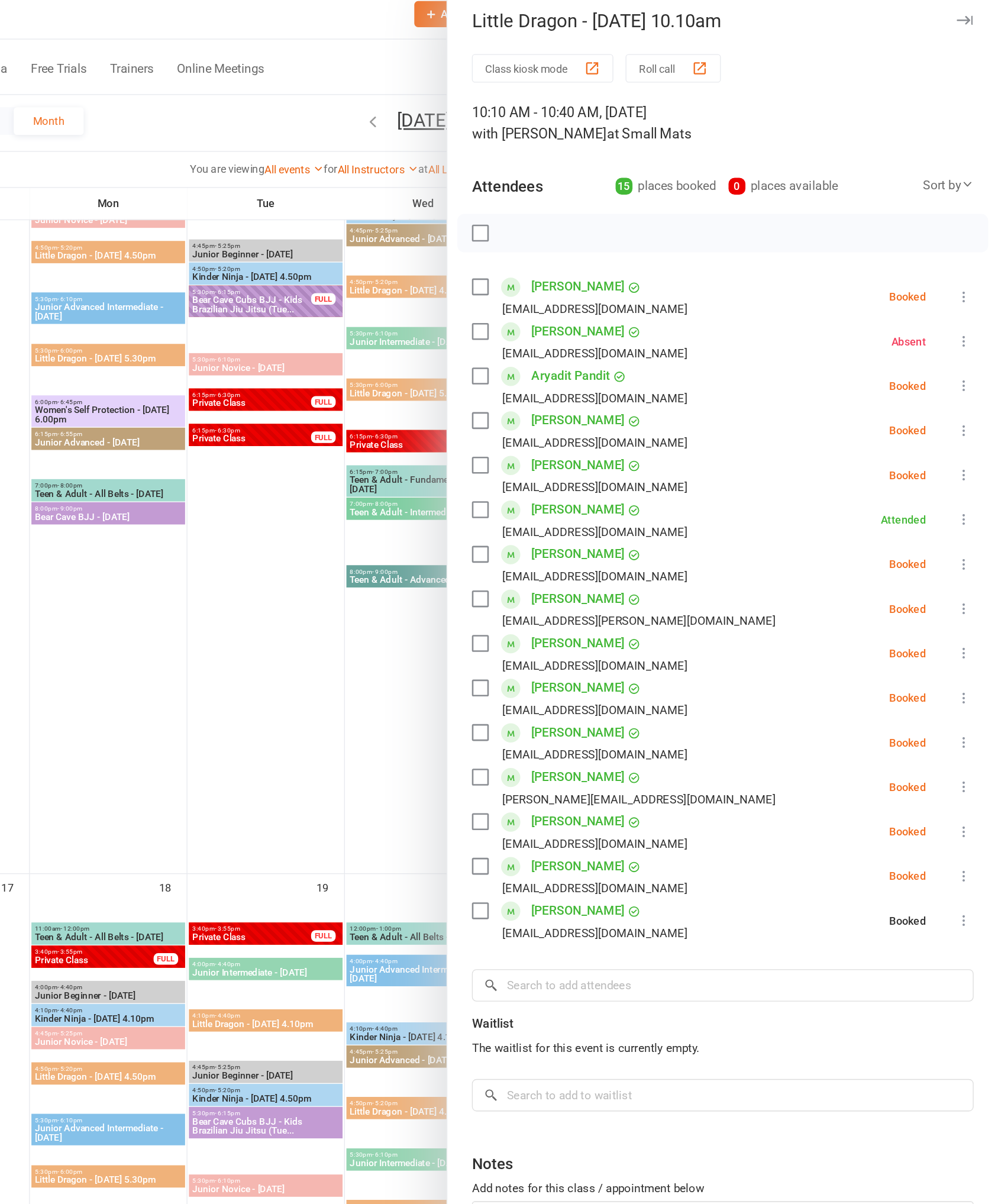
scroll to position [1373, 0]
click at [978, 574] on icon at bounding box center [984, 580] width 12 height 12
click at [863, 652] on link "Check in" at bounding box center [926, 651] width 127 height 24
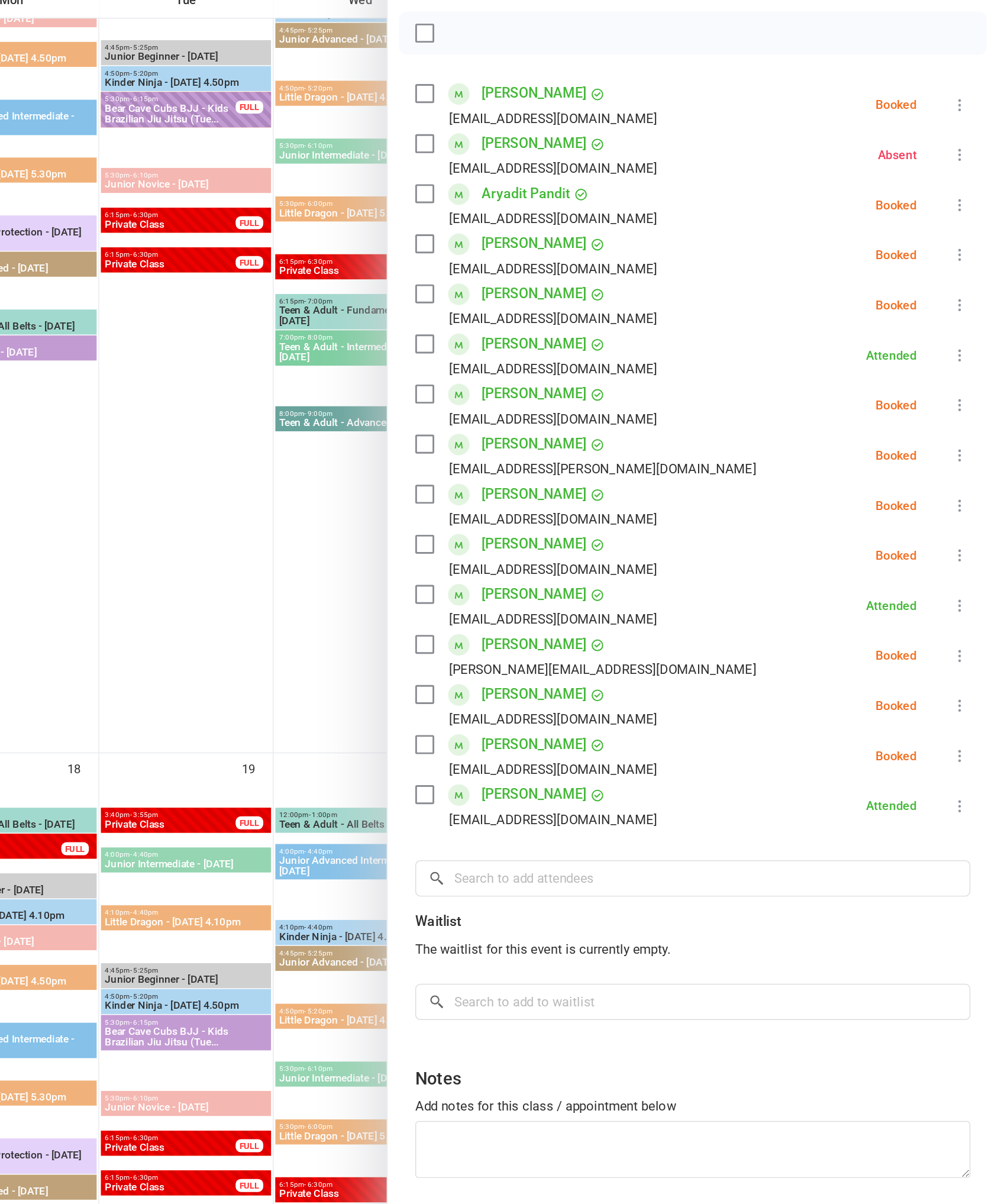
click at [966, 334] on icon at bounding box center [972, 340] width 12 height 12
click at [851, 399] on link "Check in" at bounding box center [915, 411] width 127 height 24
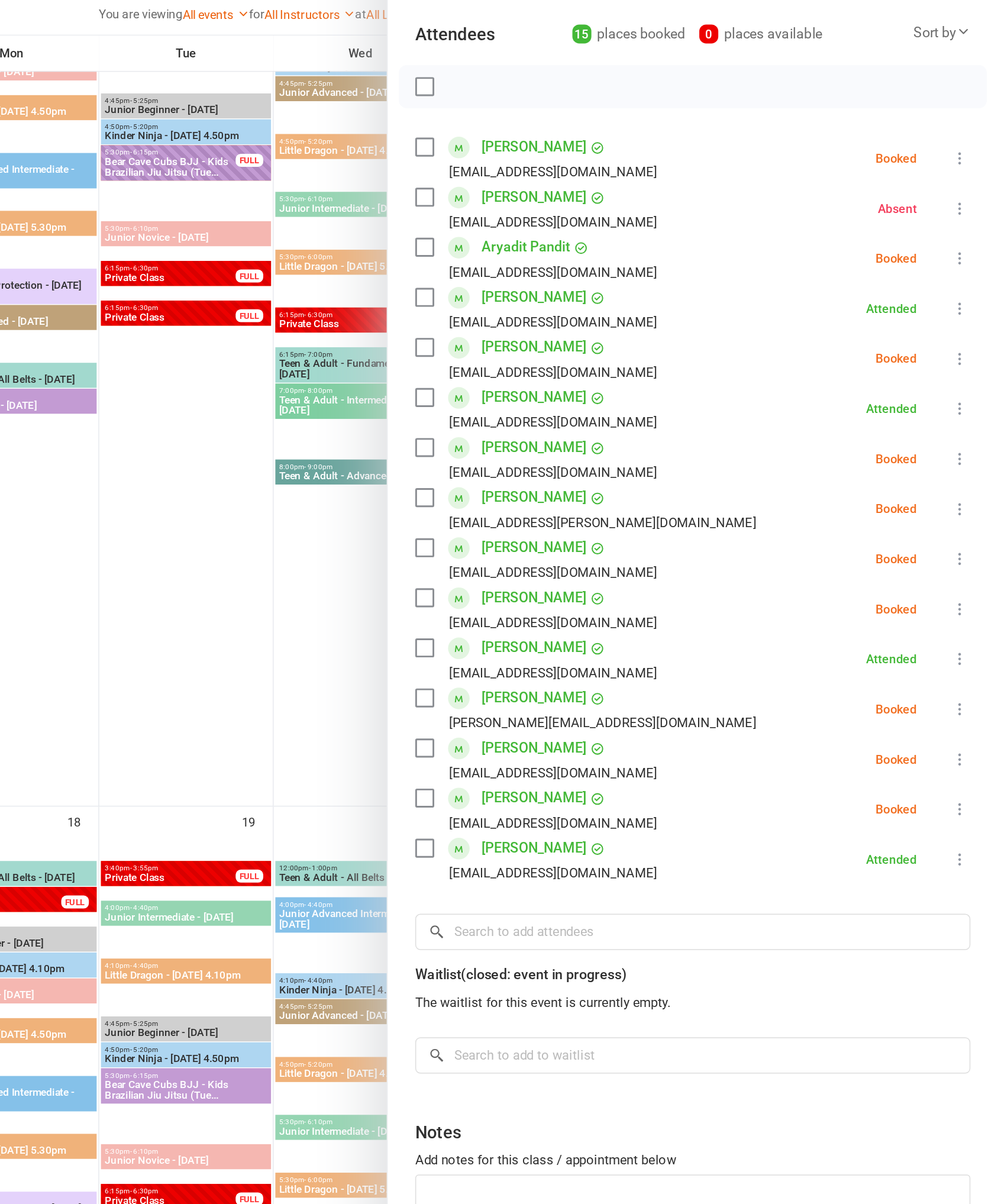
click at [966, 471] on icon at bounding box center [972, 477] width 12 height 12
click at [851, 536] on link "Check in" at bounding box center [915, 548] width 127 height 24
click at [966, 677] on icon at bounding box center [972, 683] width 12 height 12
click at [851, 742] on link "Check in" at bounding box center [915, 754] width 127 height 24
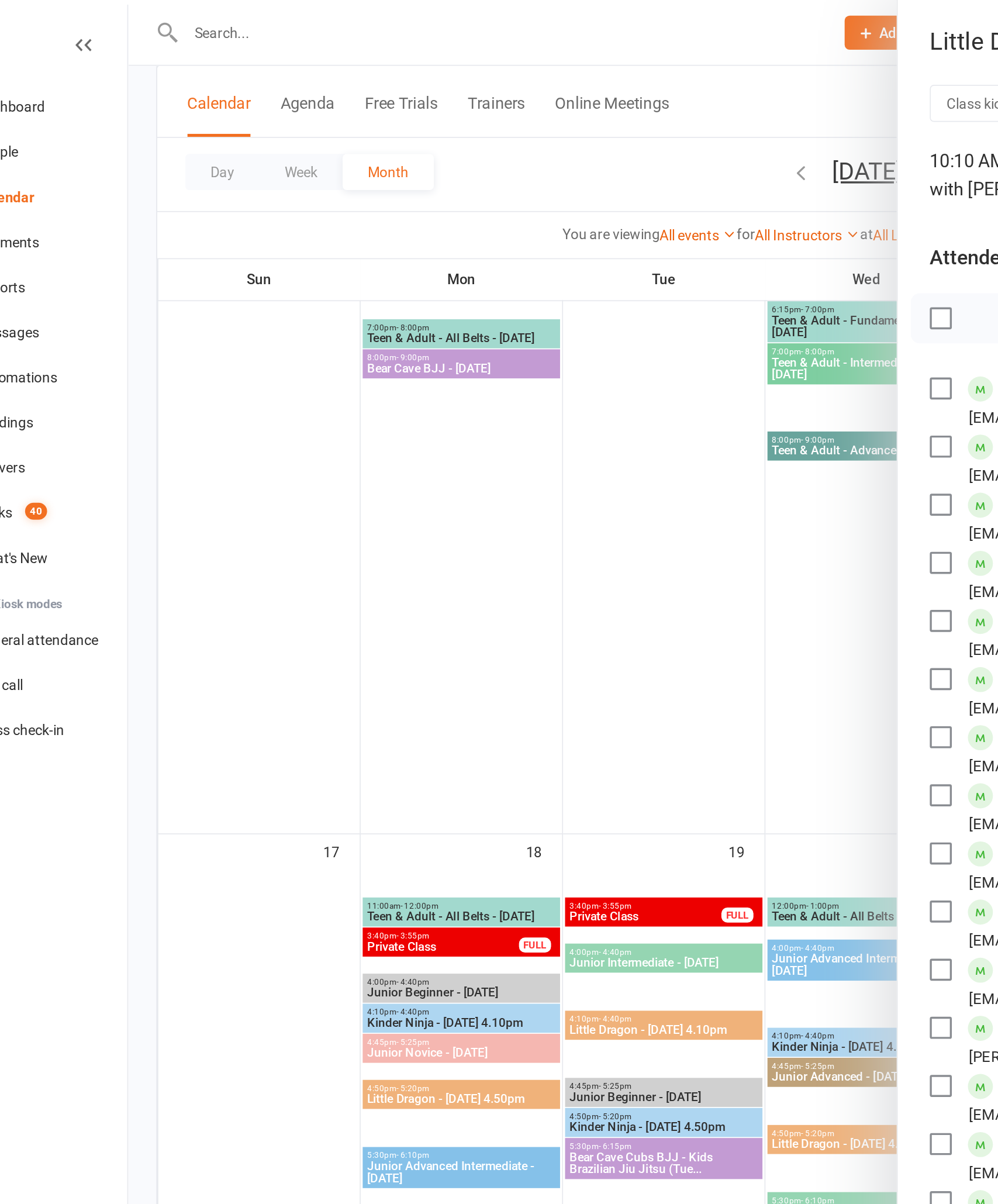
scroll to position [1603, 0]
